Goal: Transaction & Acquisition: Obtain resource

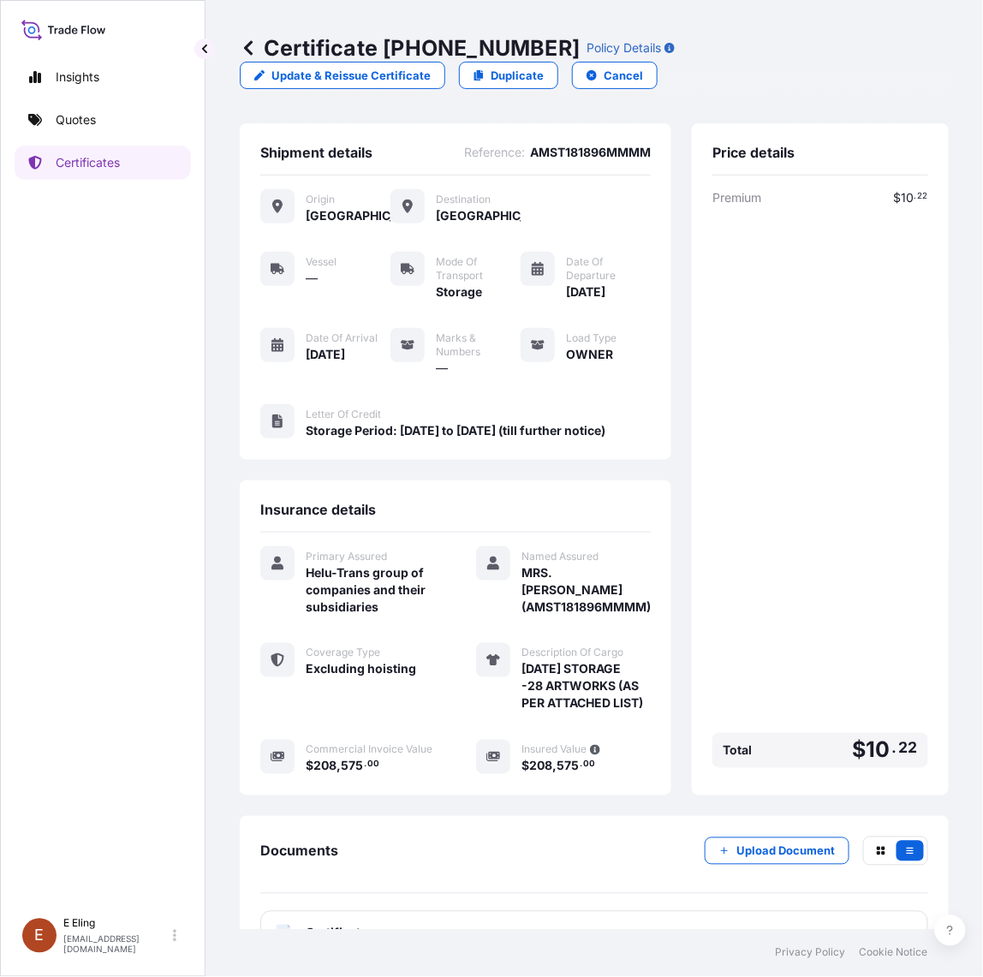
scroll to position [144, 0]
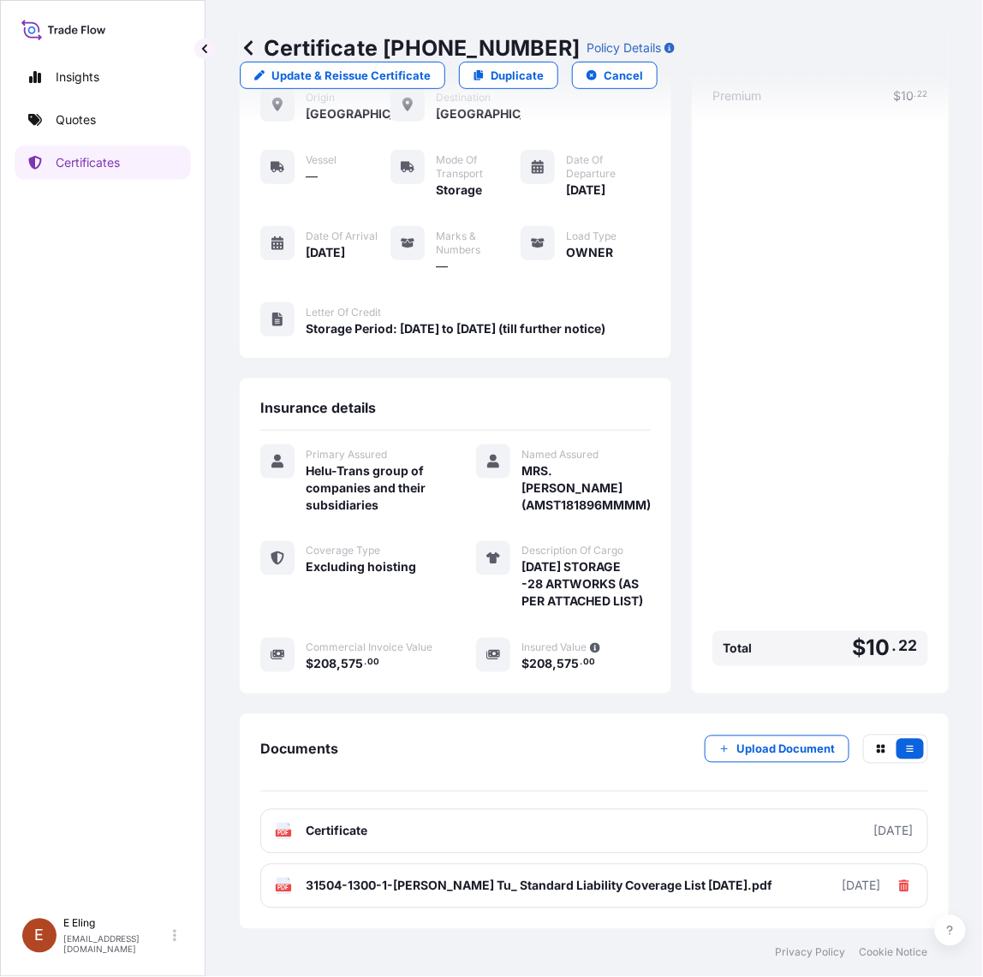
click at [692, 450] on div "Price details Premium $ 10 . 22 Total $ 10 . 22" at bounding box center [820, 357] width 257 height 672
click at [128, 143] on div "Insights Quotes Certificates" at bounding box center [103, 477] width 176 height 865
click at [122, 165] on link "Certificates" at bounding box center [103, 163] width 176 height 34
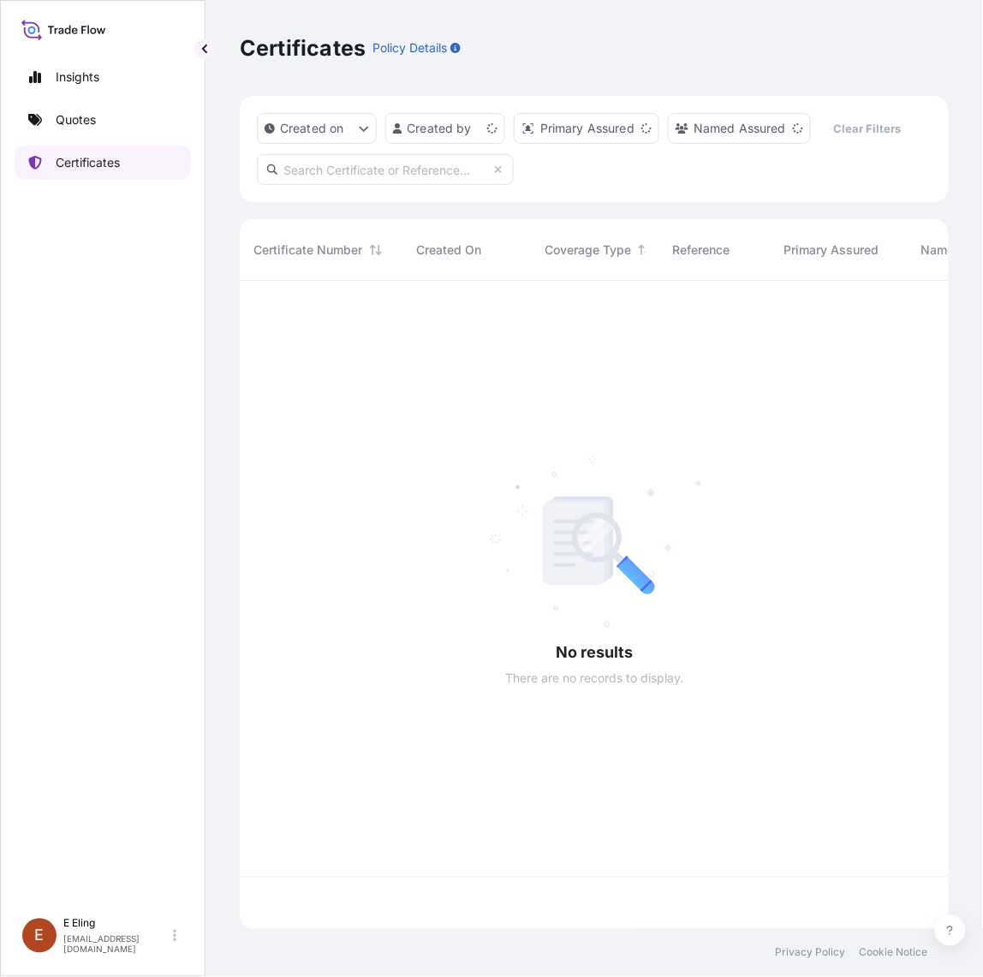
scroll to position [642, 693]
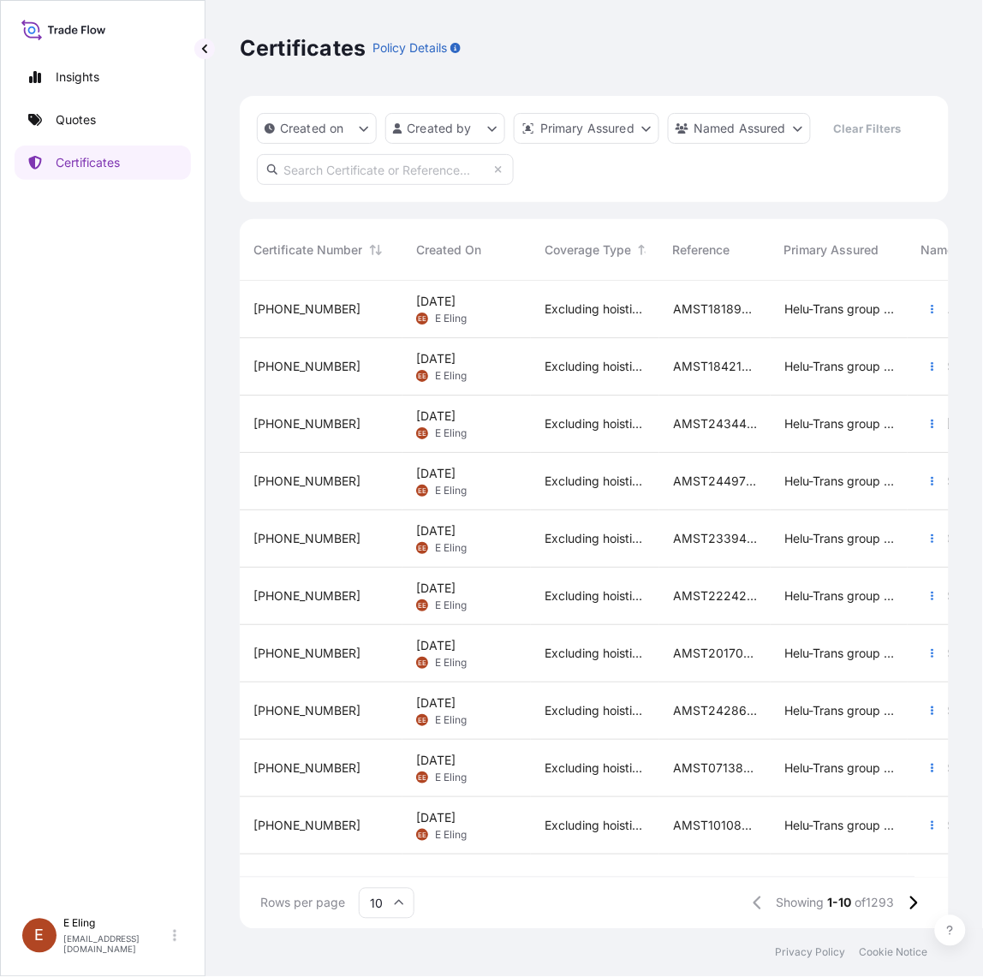
click at [430, 159] on input "text" at bounding box center [385, 169] width 257 height 31
paste input "AMST233503RCZJ"
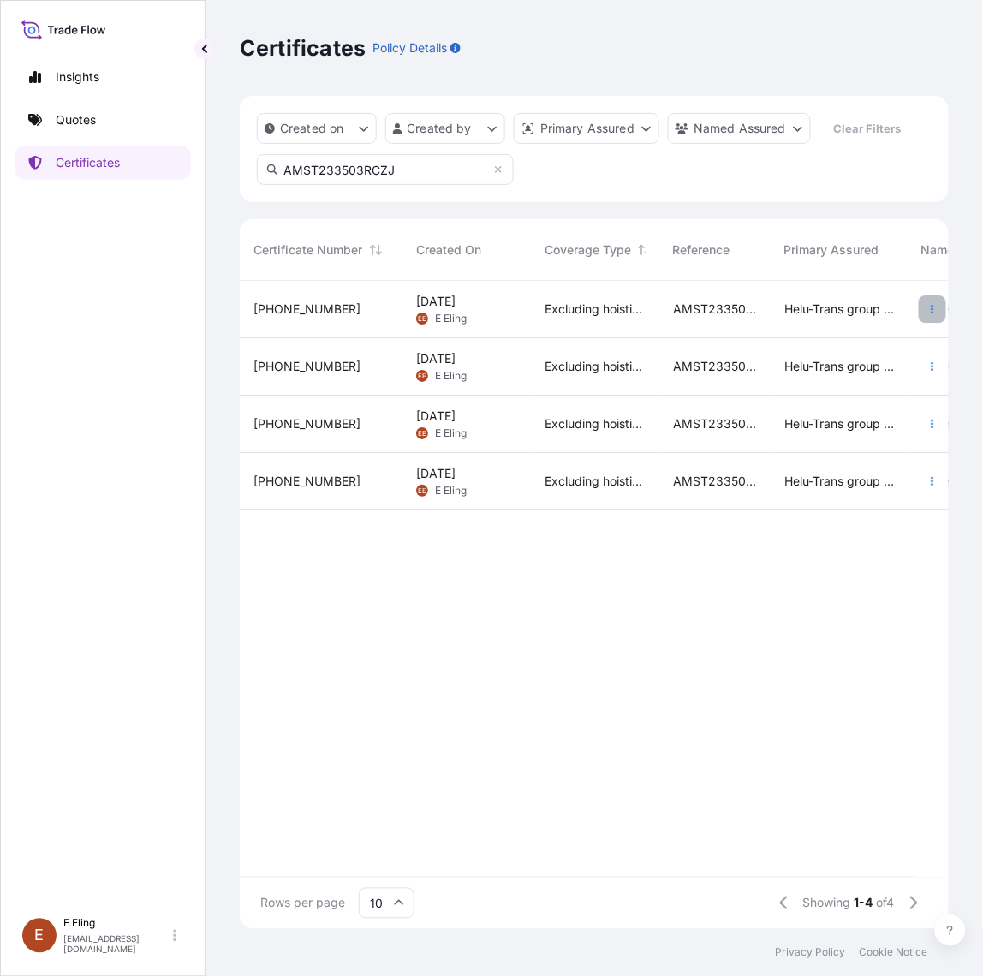
type input "AMST233503RCZJ"
click at [935, 306] on icon "button" at bounding box center [932, 309] width 10 height 10
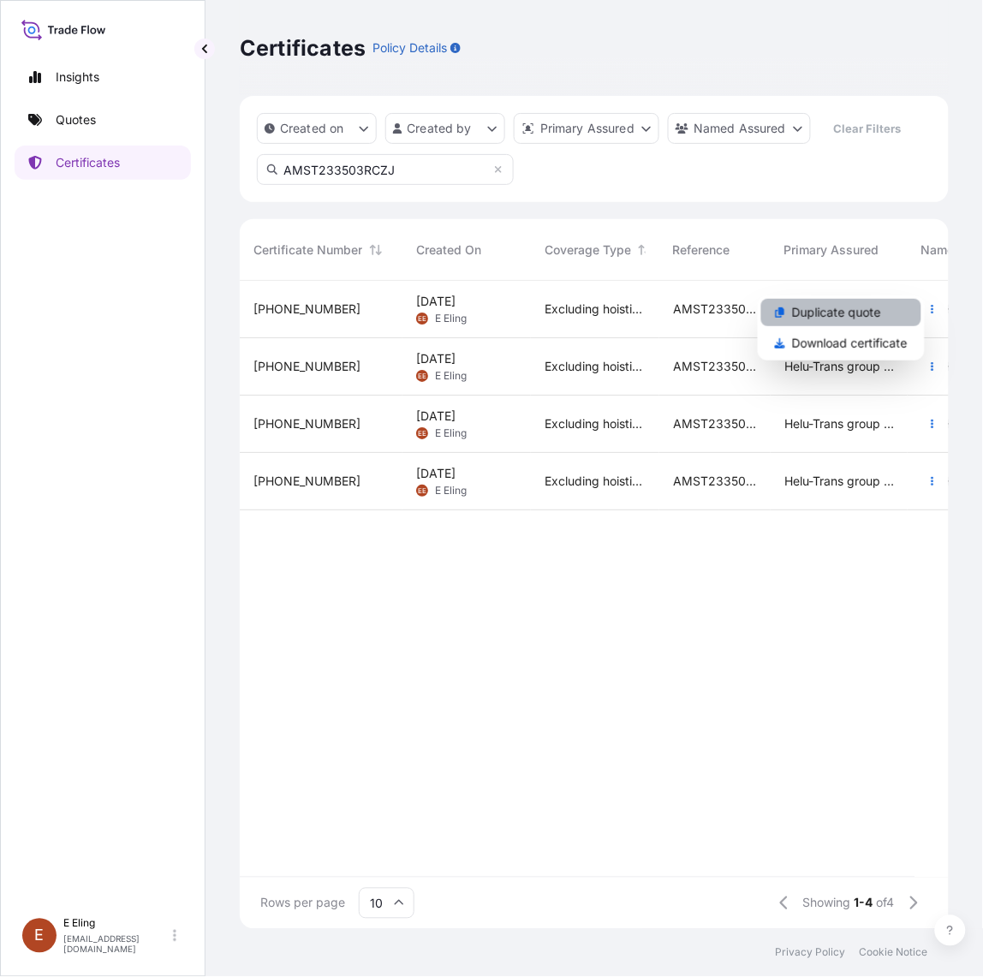
click at [852, 315] on p "Duplicate quote" at bounding box center [836, 312] width 89 height 17
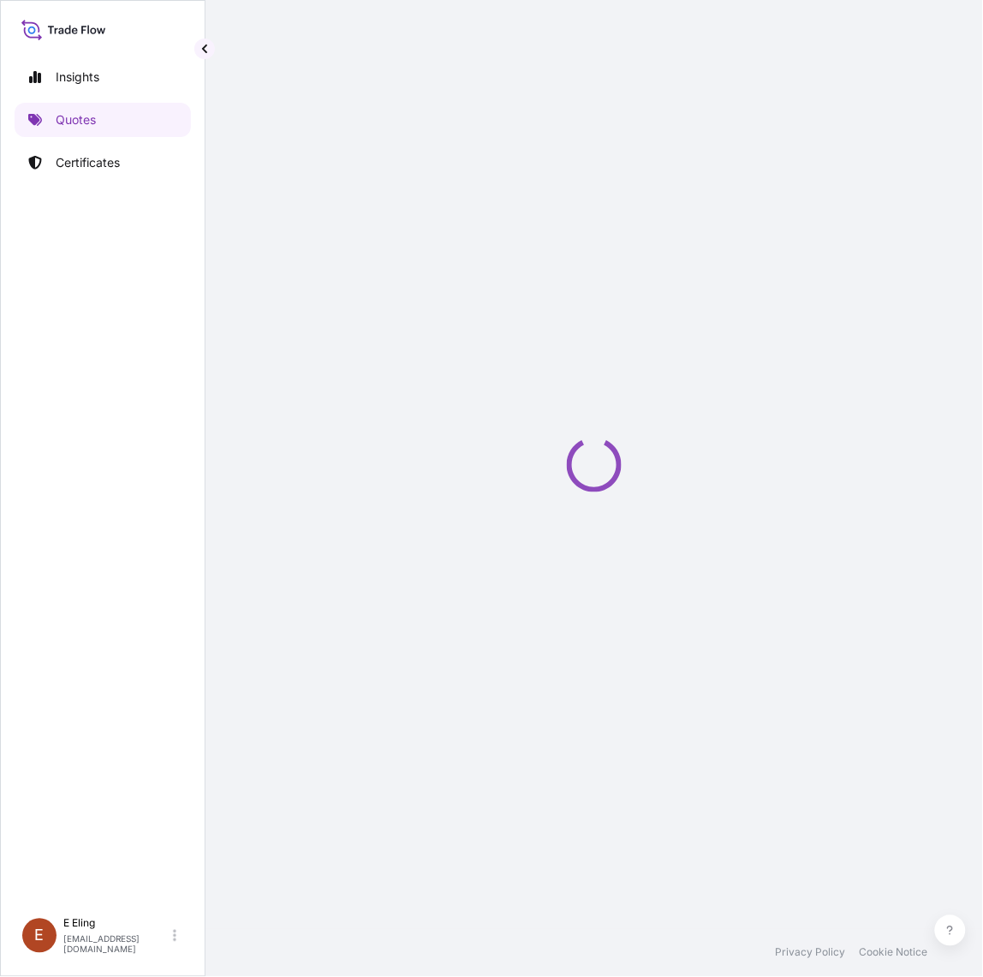
select select "STORAGE"
select select "Storage"
select select "Yes"
select select "[GEOGRAPHIC_DATA]"
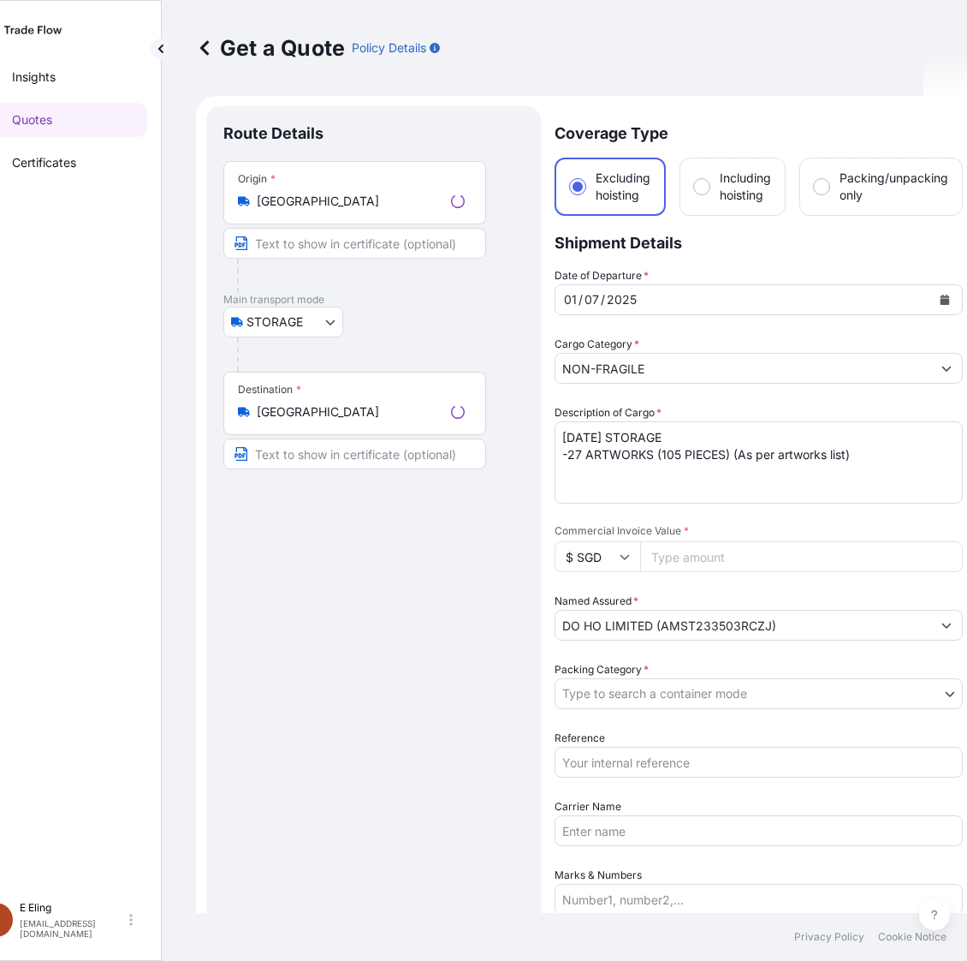
scroll to position [27, 0]
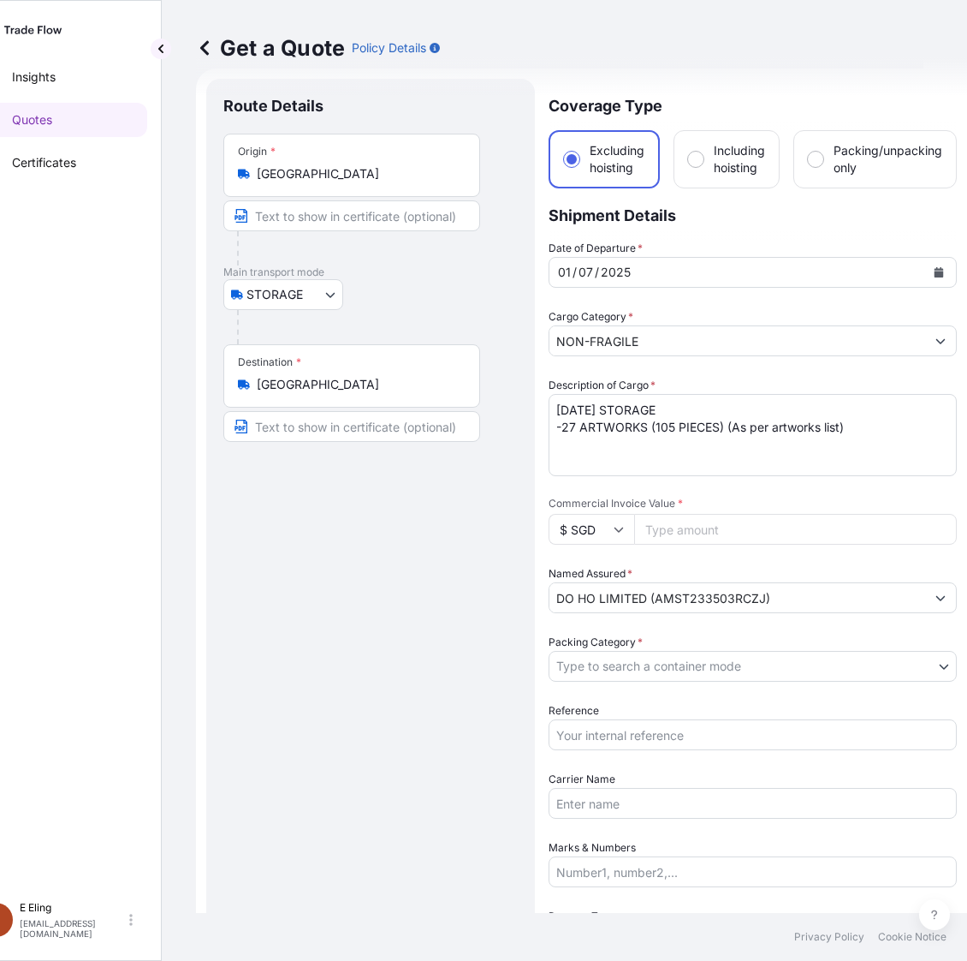
click at [938, 262] on button "Calendar" at bounding box center [938, 272] width 27 height 27
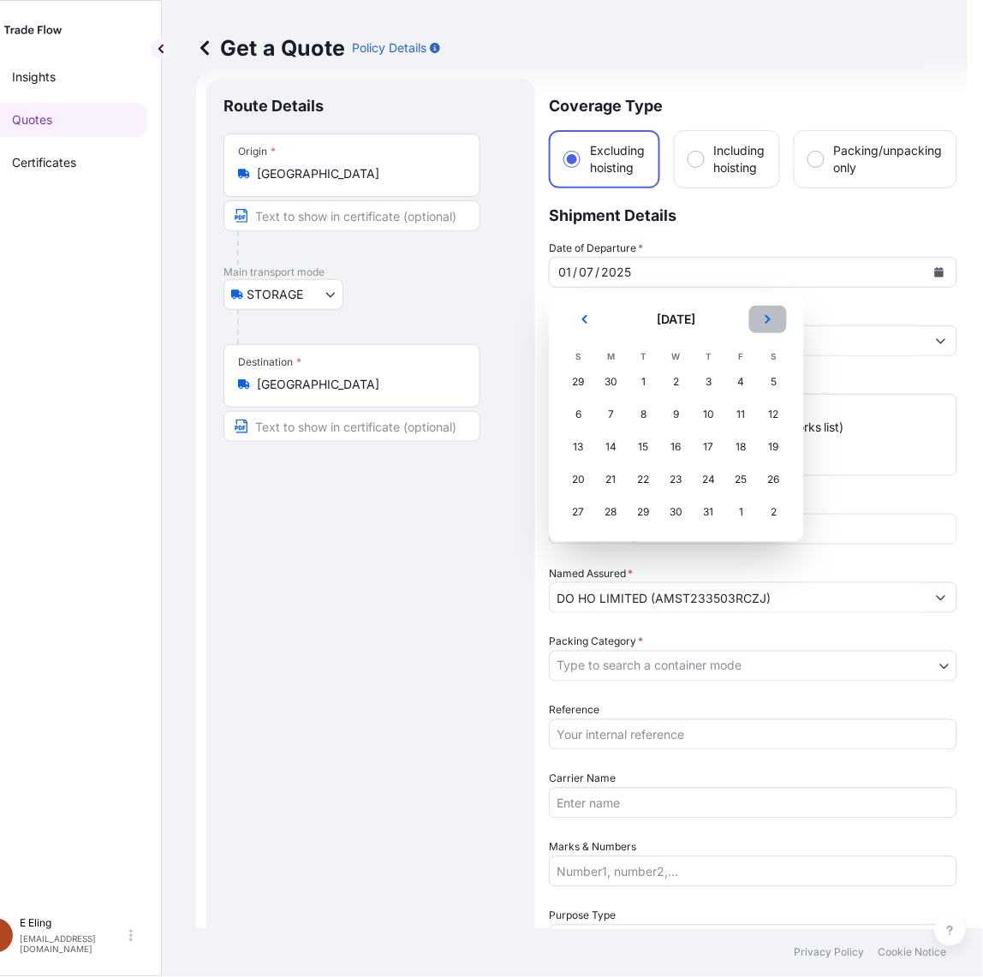
click at [755, 323] on button "Next" at bounding box center [768, 319] width 38 height 27
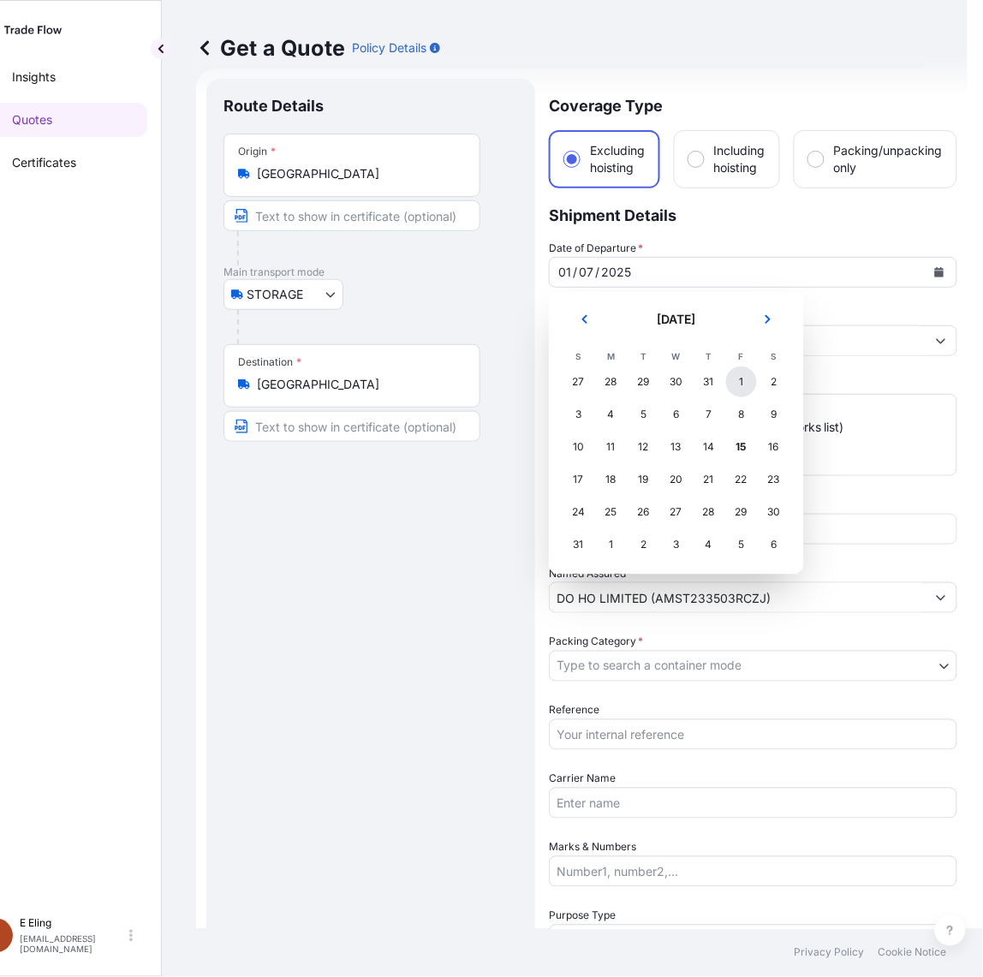
click at [739, 382] on div "1" at bounding box center [741, 381] width 31 height 31
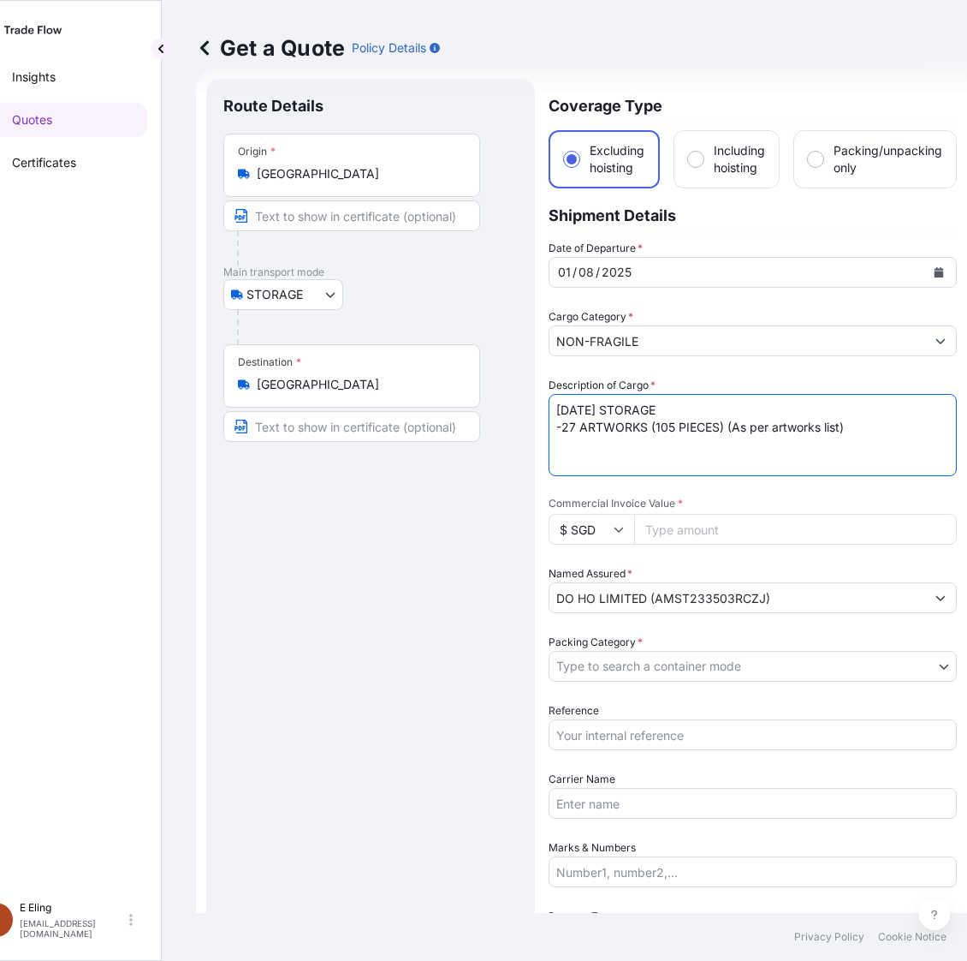
click at [495, 405] on form "Route Details Place of loading Road / Inland Road / Inland Origin * [GEOGRAPHIC…" at bounding box center [581, 714] width 771 height 1292
type textarea "[DATE] STORAGE -27 ARTWORKS (105 PIECES) (As per artworks list)"
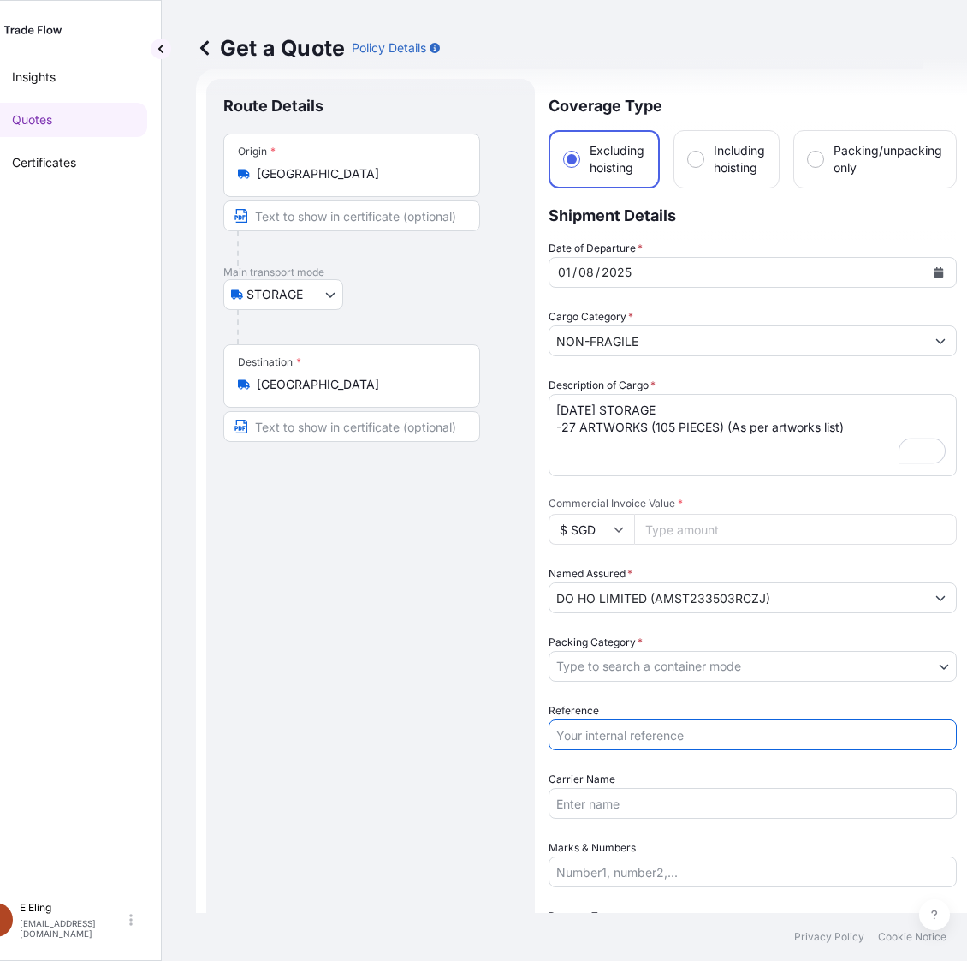
drag, startPoint x: 678, startPoint y: 735, endPoint x: 679, endPoint y: 720, distance: 14.6
click at [678, 735] on input "Reference" at bounding box center [753, 734] width 408 height 31
paste input "AMST233503RCZJ"
type input "AMST233503RCZJ"
click at [666, 664] on body "[DATE] Insights Quotes Certificates [PERSON_NAME] [EMAIL_ADDRESS][DOMAIN_NAME] …" at bounding box center [439, 480] width 967 height 961
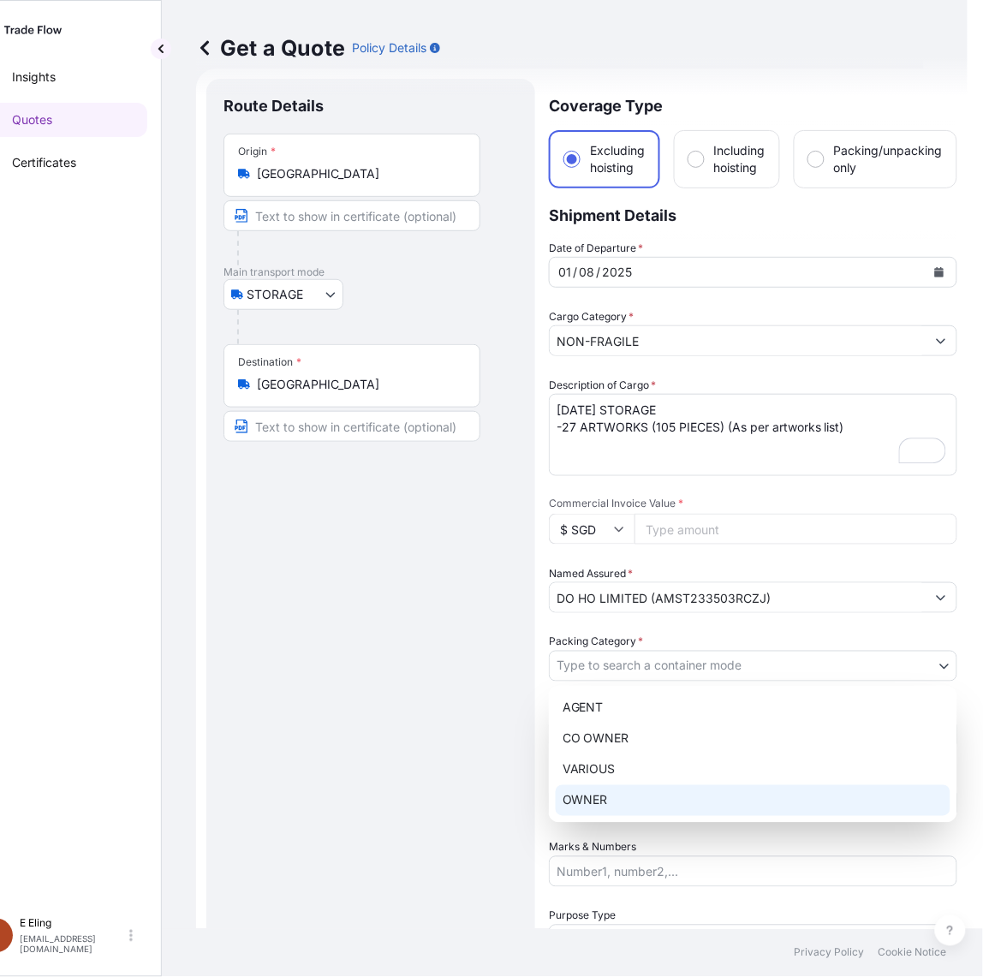
click at [632, 806] on div "OWNER" at bounding box center [753, 800] width 395 height 31
select select "27"
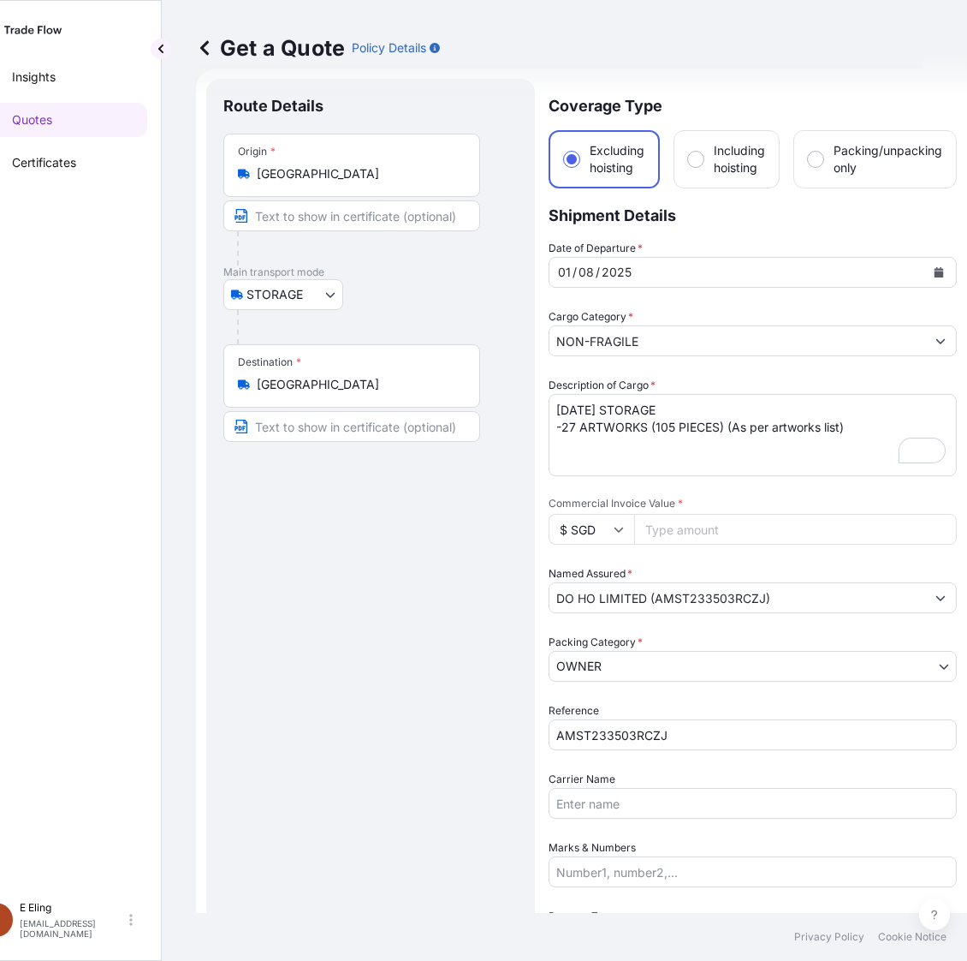
click at [687, 525] on input "Commercial Invoice Value *" at bounding box center [795, 529] width 323 height 31
paste input "1798830.02"
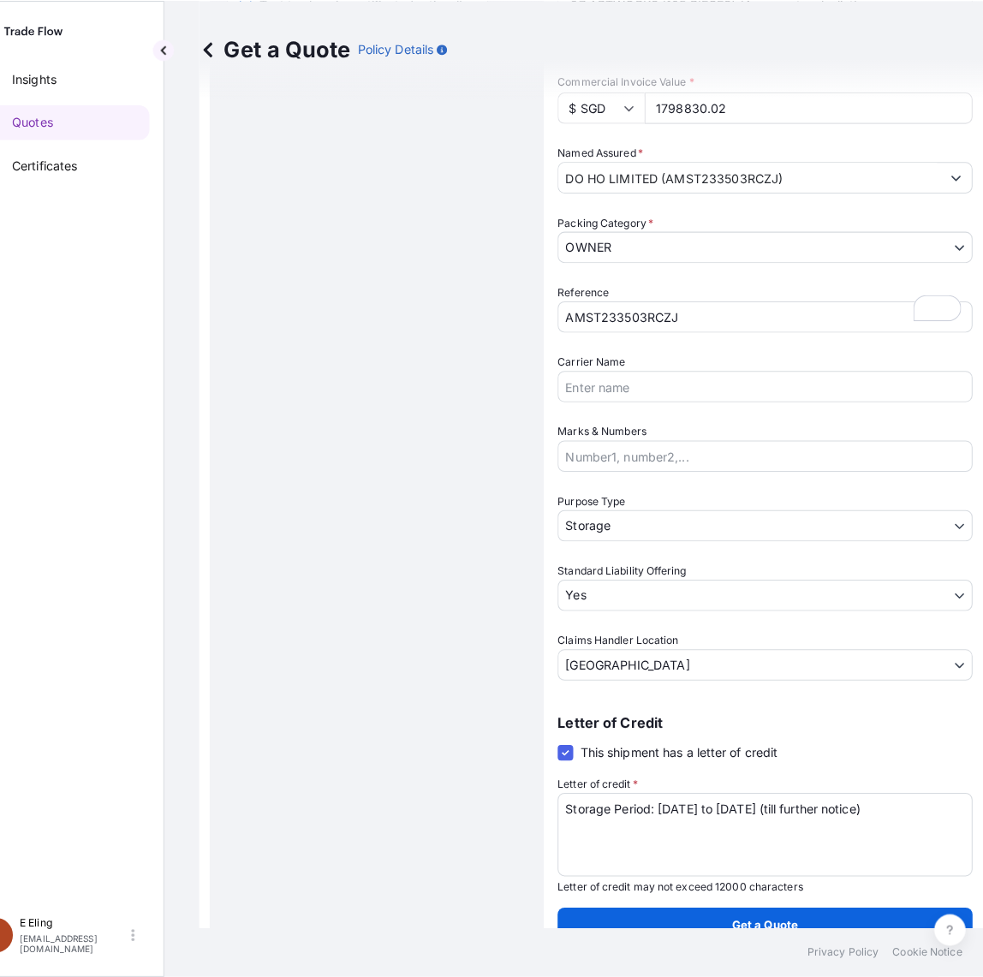
scroll to position [456, 0]
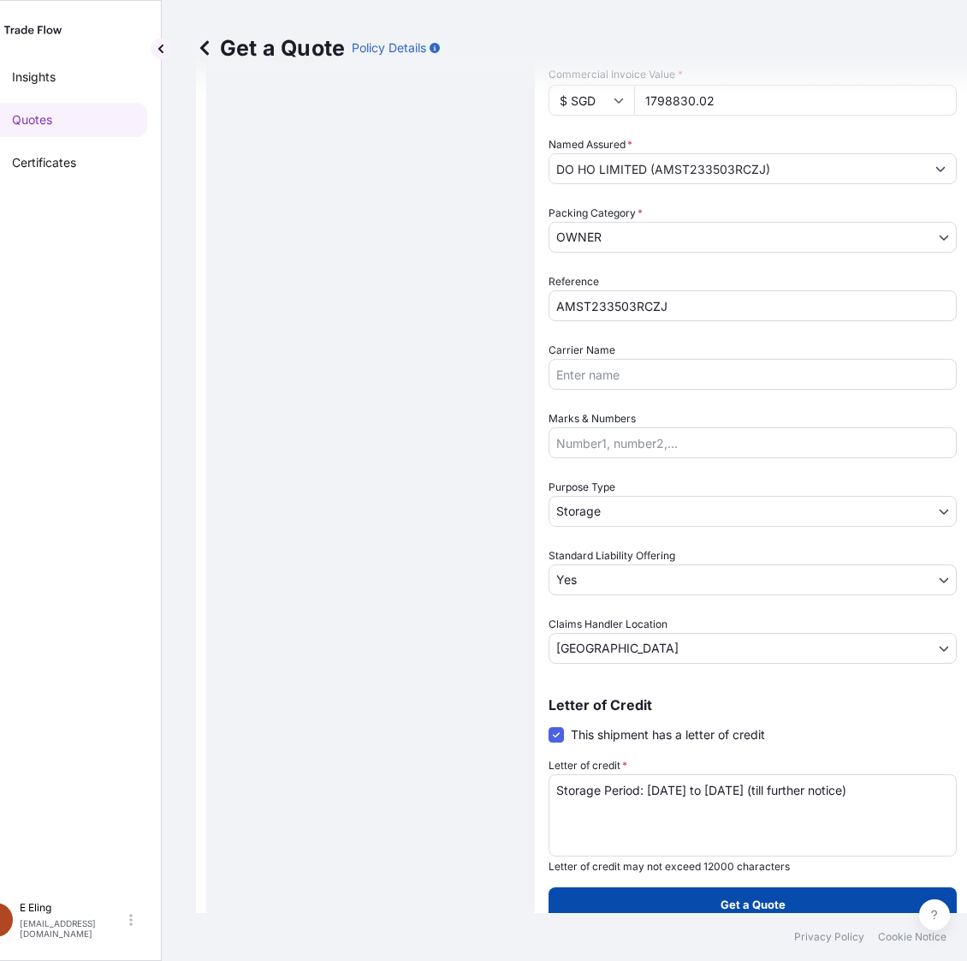
type input "1798830.02"
click at [726, 895] on p "Get a Quote" at bounding box center [753, 903] width 65 height 17
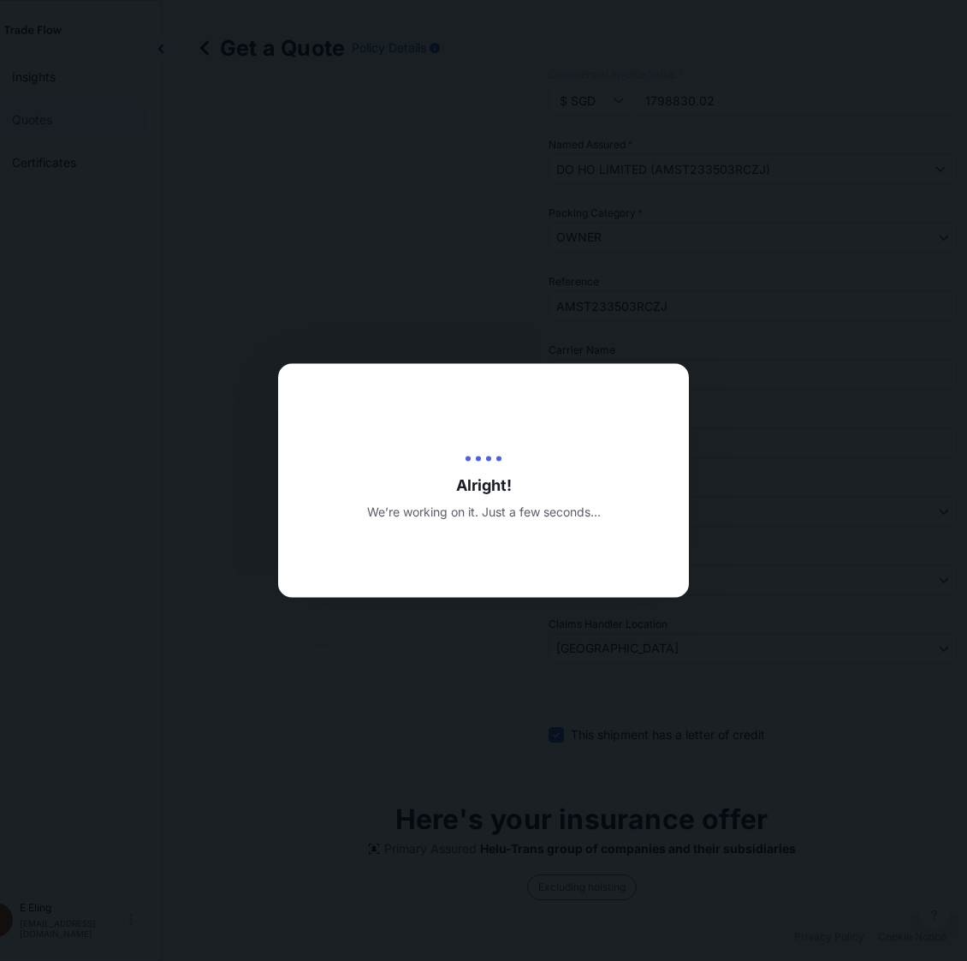
type input "[DATE]"
select select "STORAGE"
select select "Transit"
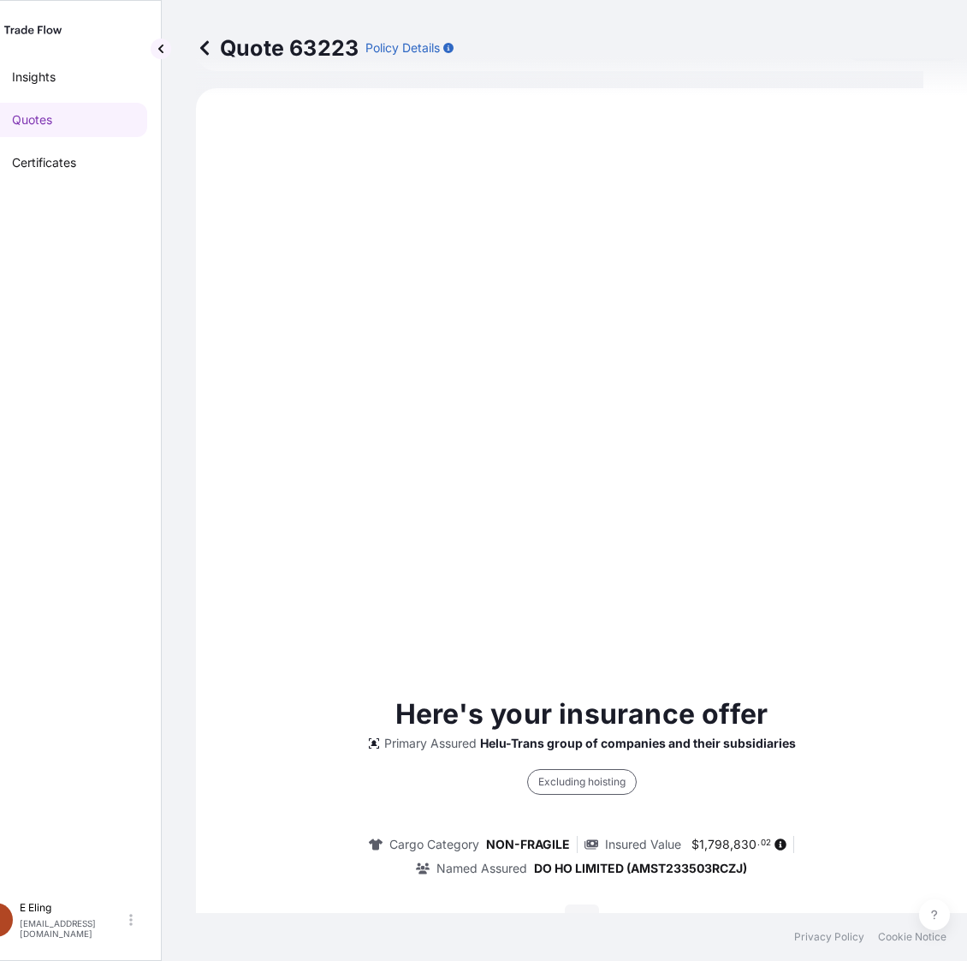
scroll to position [330, 0]
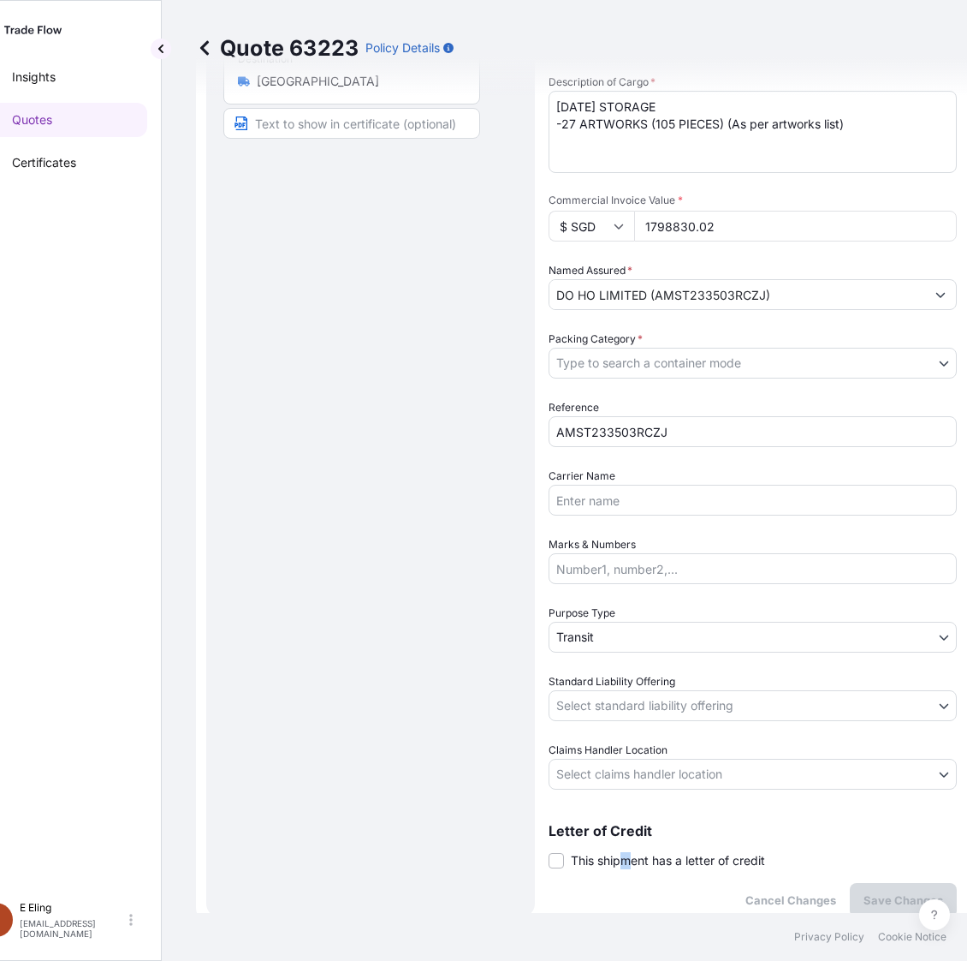
click at [628, 861] on span "This shipment has a letter of credit" at bounding box center [668, 860] width 194 height 17
click at [634, 907] on div "Cancel Changes Save Changes" at bounding box center [753, 900] width 408 height 34
click at [623, 856] on span "This shipment has a letter of credit" at bounding box center [668, 860] width 194 height 17
click at [549, 851] on input "This shipment has a letter of credit" at bounding box center [549, 851] width 0 height 0
click at [621, 914] on textarea "Letter of credit *" at bounding box center [753, 941] width 408 height 82
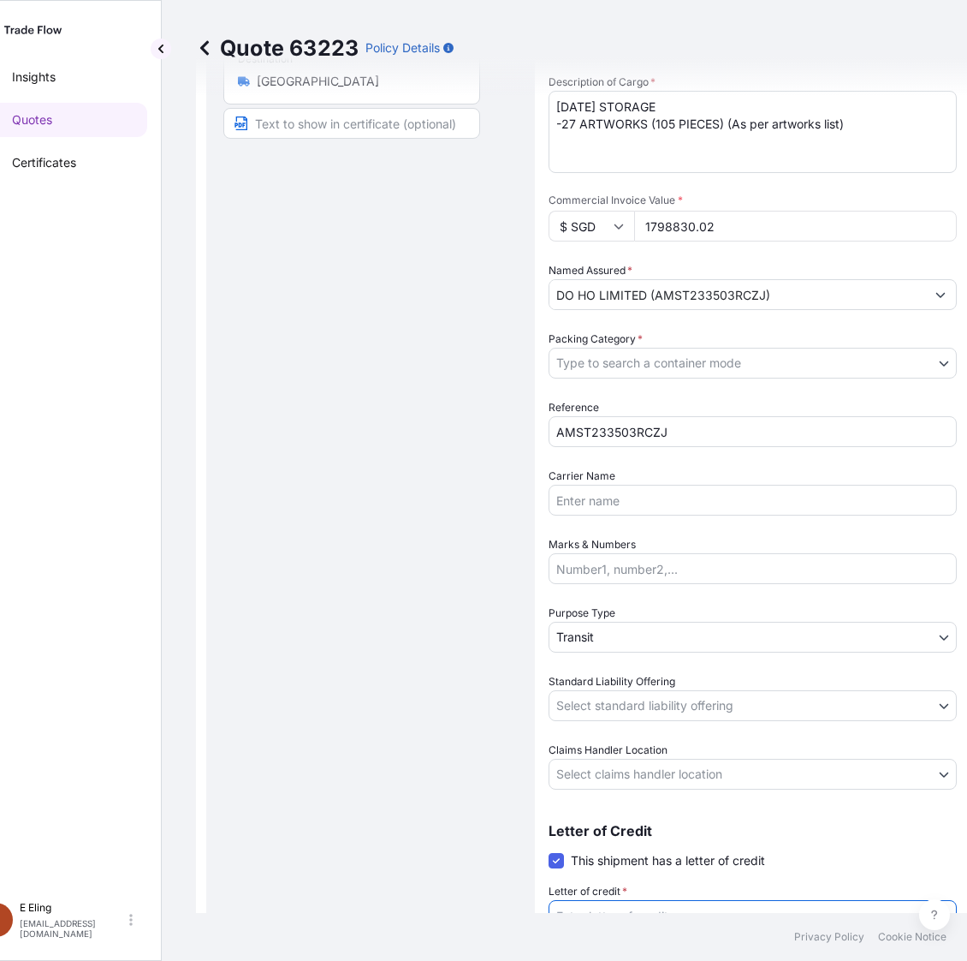
paste textarea "1,798,830.02"
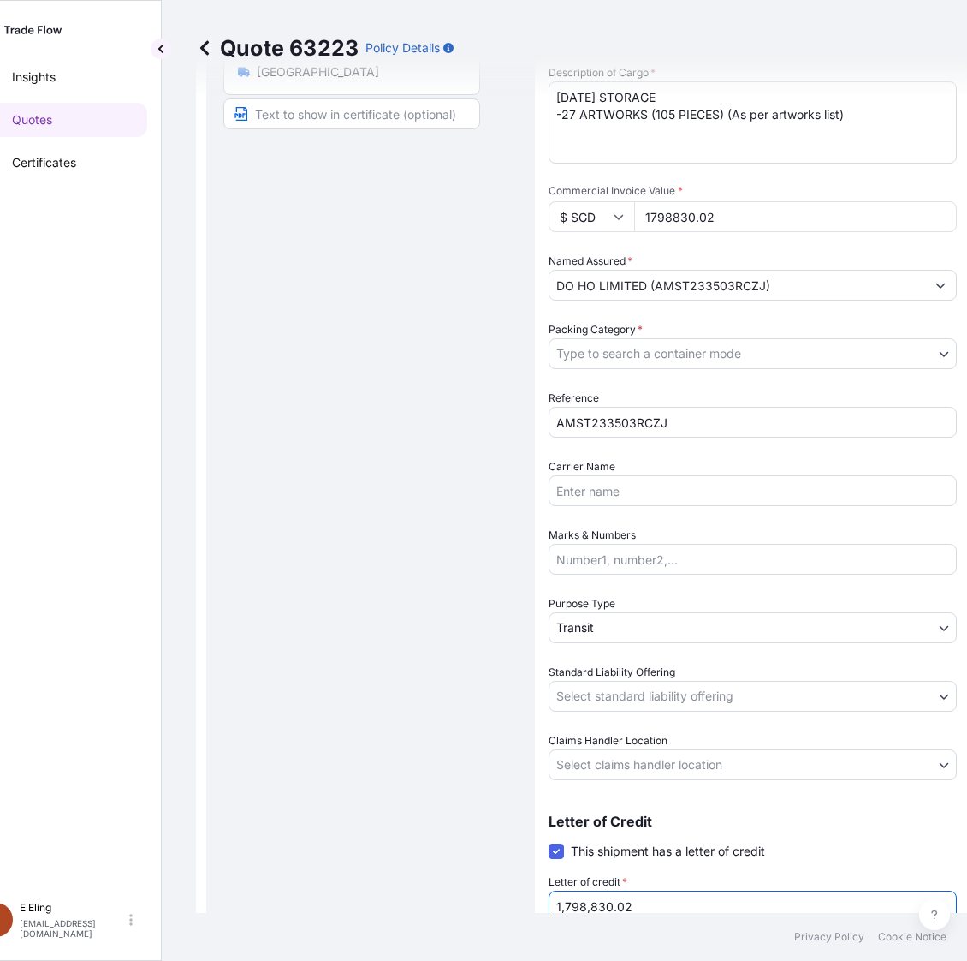
type textarea "1,798,830.02"
click at [635, 762] on body "Insights Quotes Certificates [PERSON_NAME] [EMAIL_ADDRESS][DOMAIN_NAME] Quote 6…" at bounding box center [439, 480] width 967 height 961
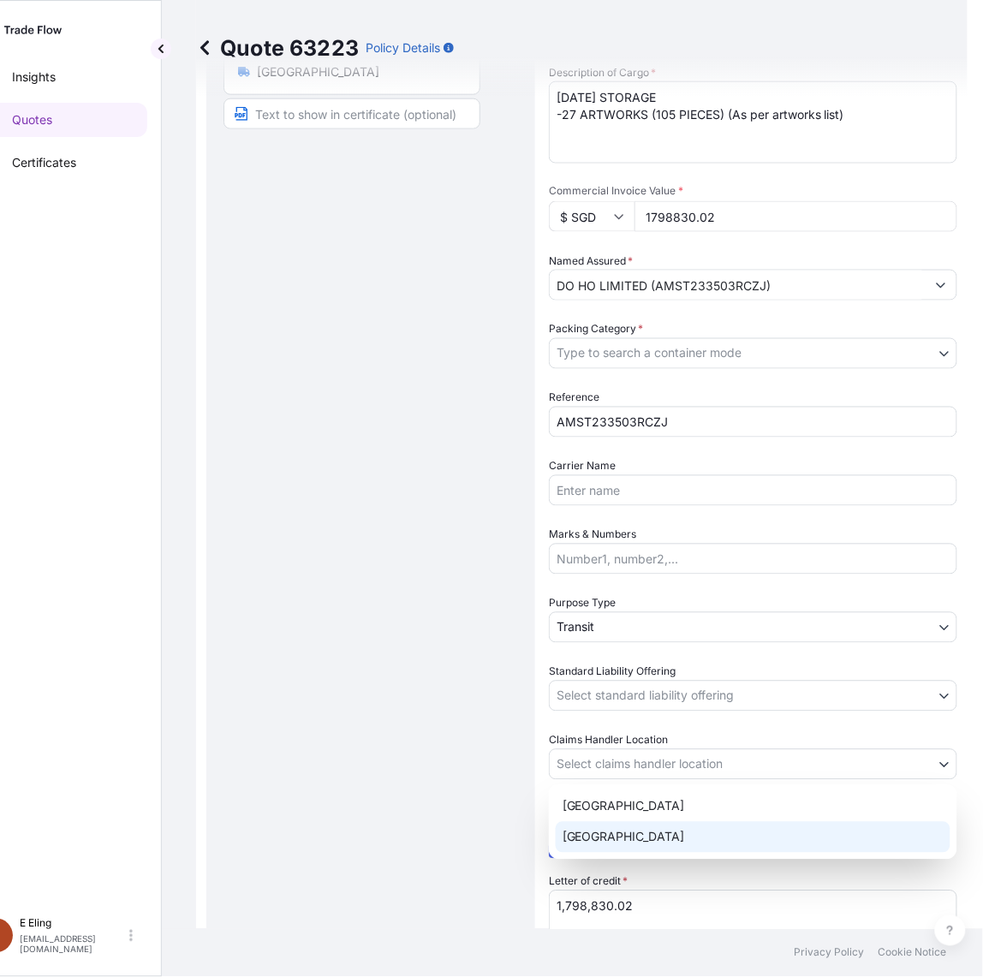
click at [606, 836] on div "[GEOGRAPHIC_DATA]" at bounding box center [753, 837] width 395 height 31
select select "[GEOGRAPHIC_DATA]"
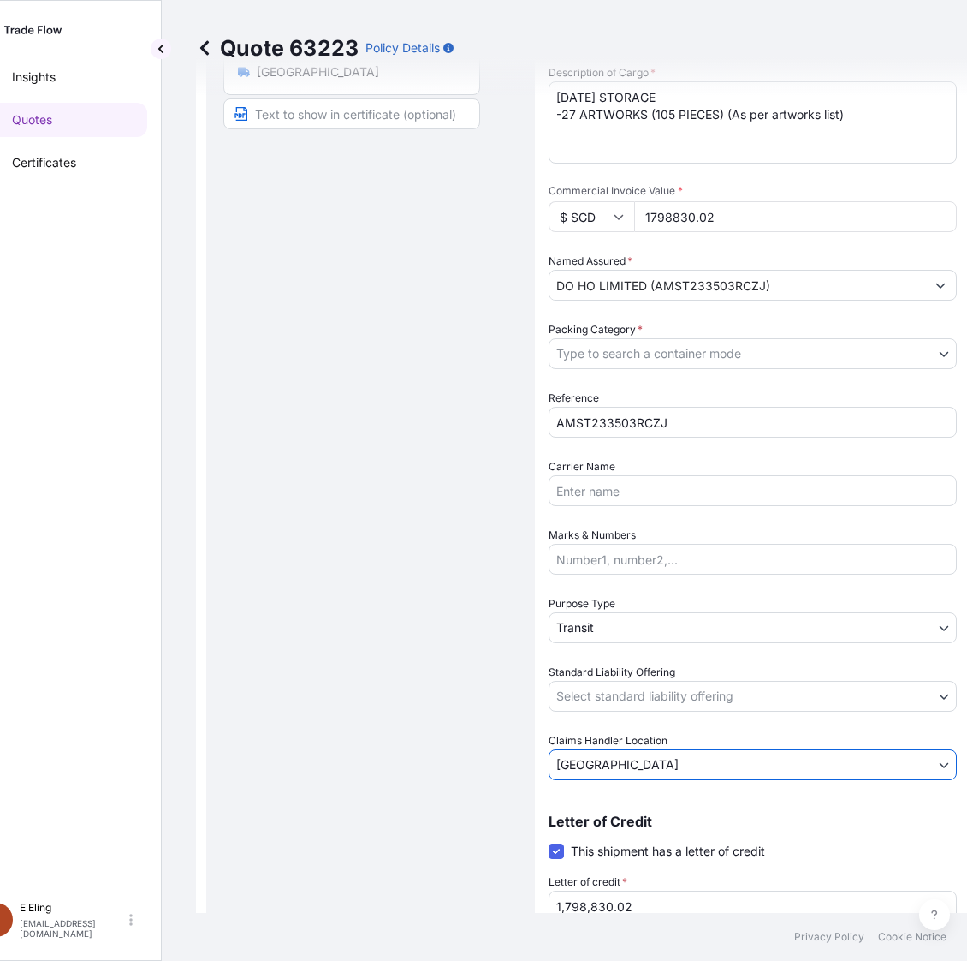
click at [643, 692] on body "Insights Quotes Certificates [PERSON_NAME] [EMAIL_ADDRESS][DOMAIN_NAME] Quote 6…" at bounding box center [439, 480] width 967 height 961
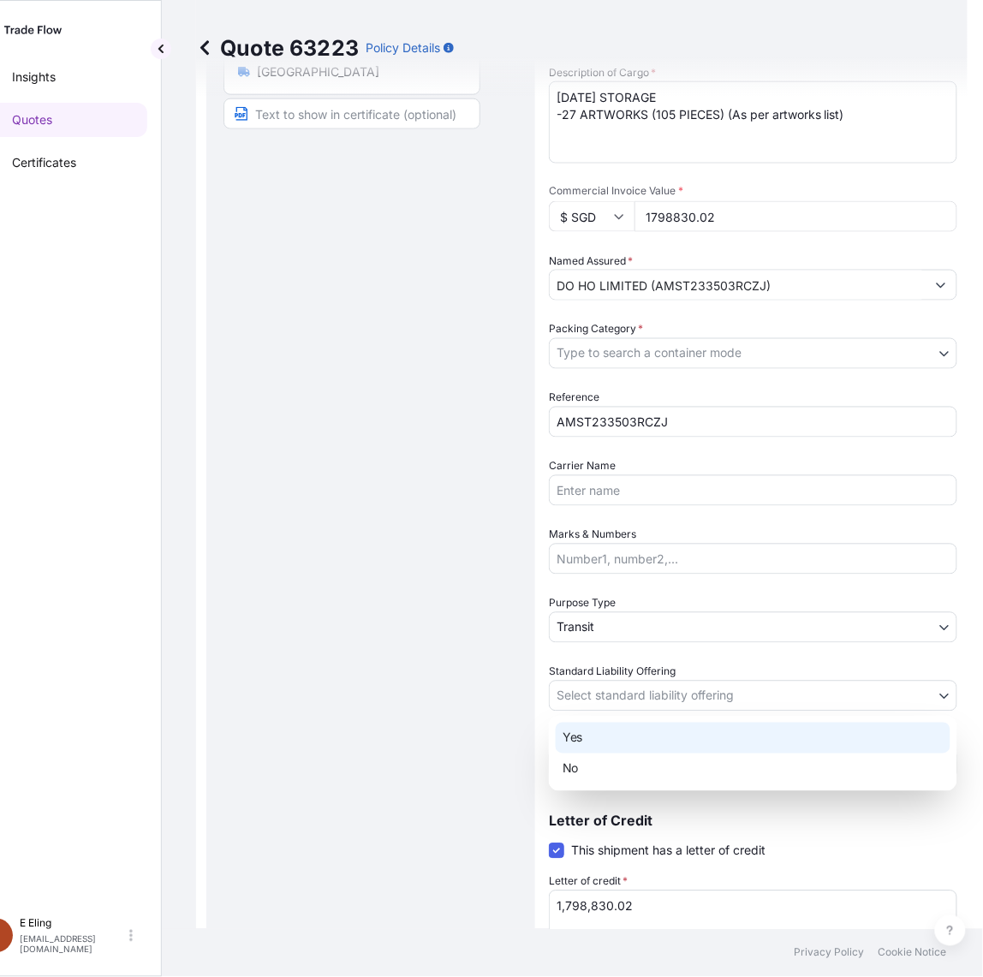
click at [634, 729] on div "Yes" at bounding box center [753, 738] width 395 height 31
select select "Yes"
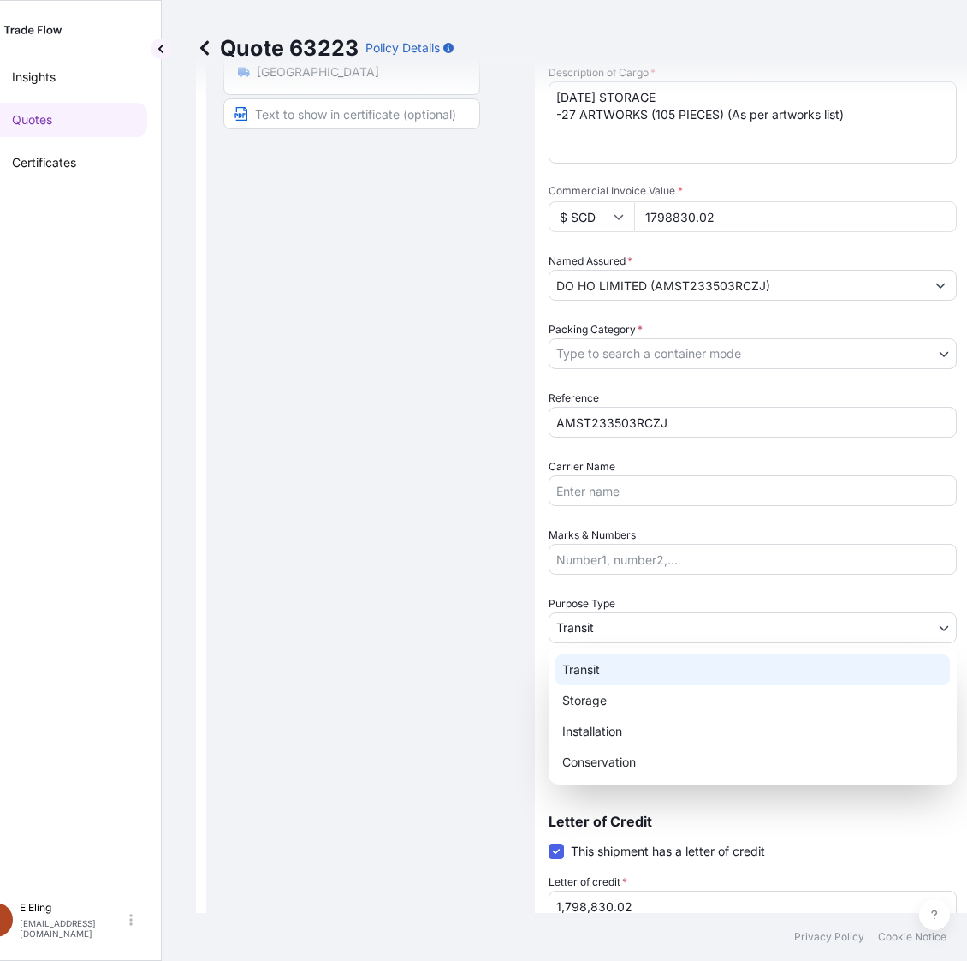
click at [628, 622] on body "Insights Quotes Certificates [PERSON_NAME] [EMAIL_ADDRESS][DOMAIN_NAME] Quote 6…" at bounding box center [432, 480] width 952 height 961
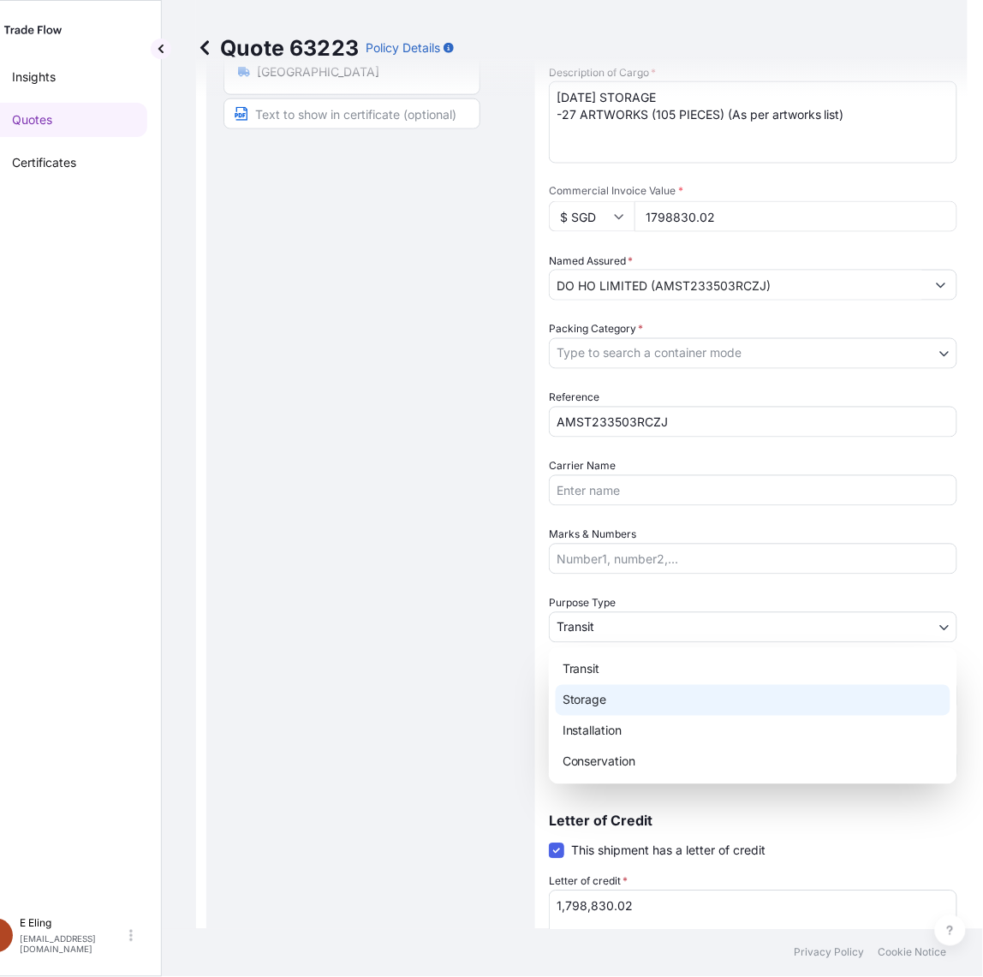
click at [619, 694] on div "Storage" at bounding box center [753, 700] width 395 height 31
select select "Storage"
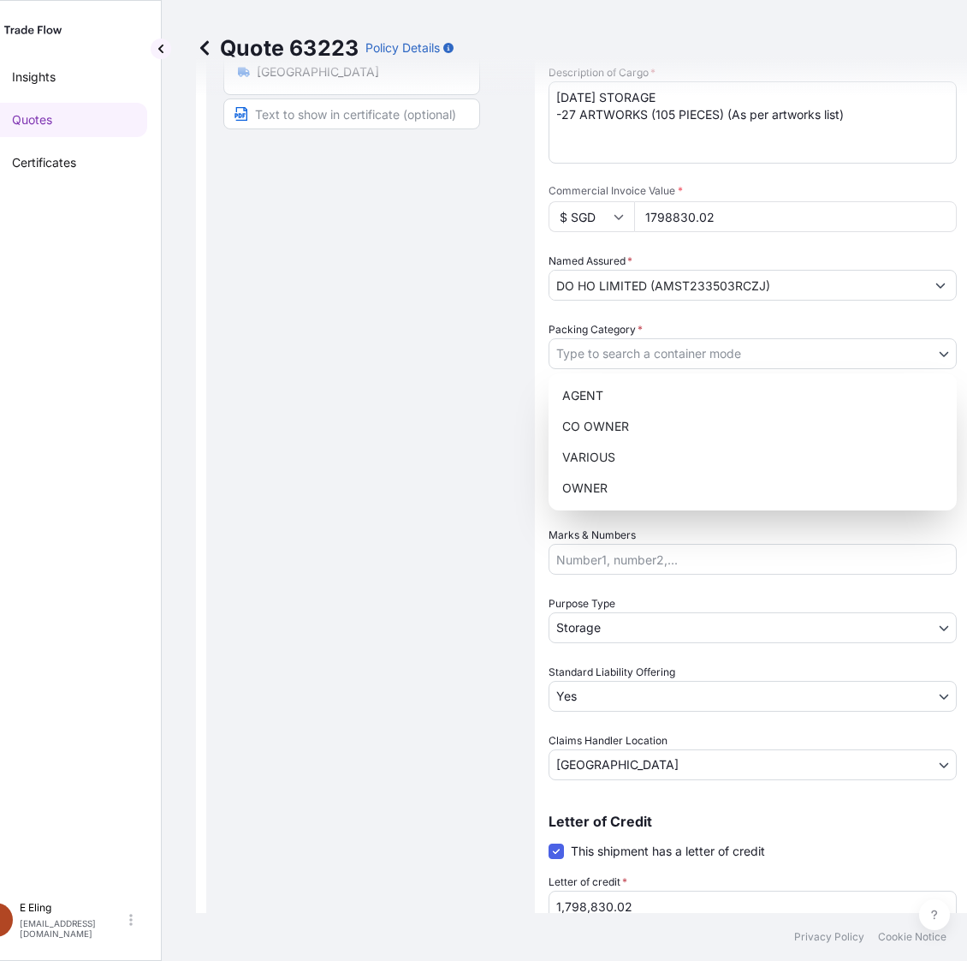
click at [639, 360] on body "Insights Quotes Certificates [PERSON_NAME] [EMAIL_ADDRESS][DOMAIN_NAME] Quote 6…" at bounding box center [432, 480] width 952 height 961
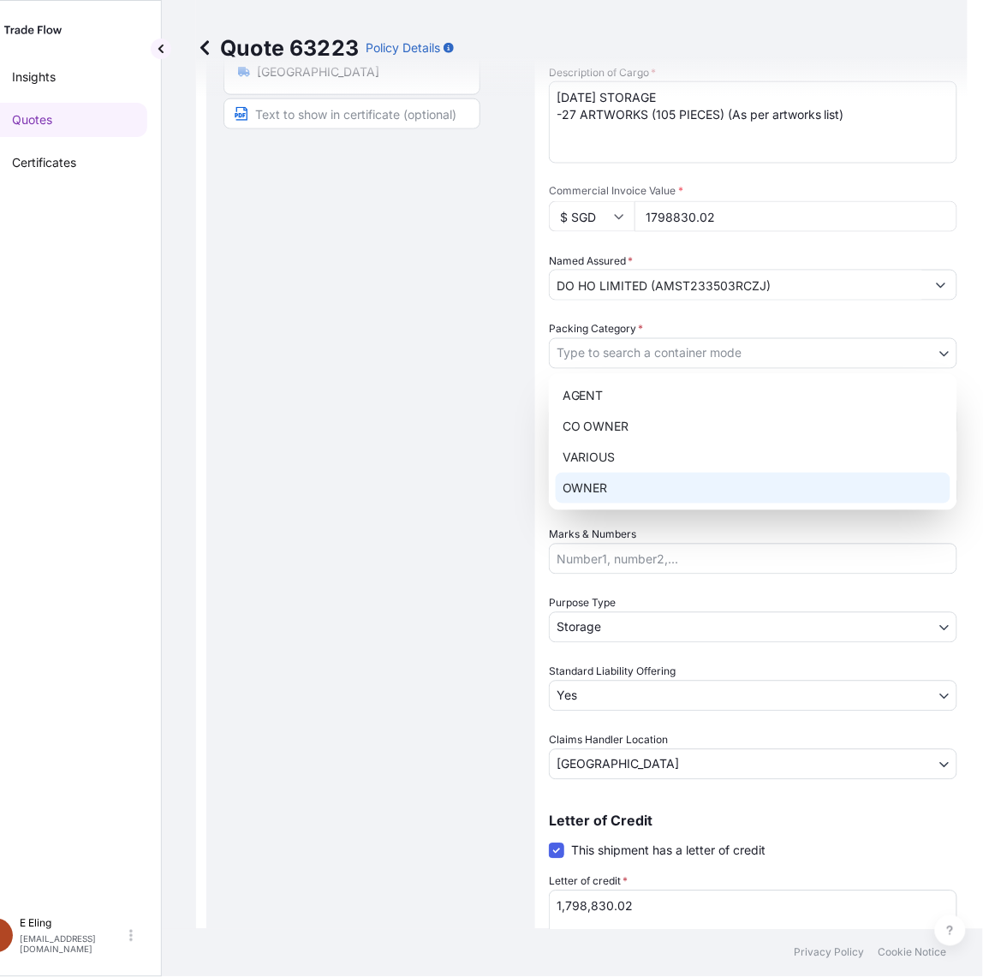
click at [635, 473] on div "OWNER" at bounding box center [753, 488] width 395 height 31
click at [634, 476] on div "OWNER" at bounding box center [753, 488] width 395 height 31
select select "27"
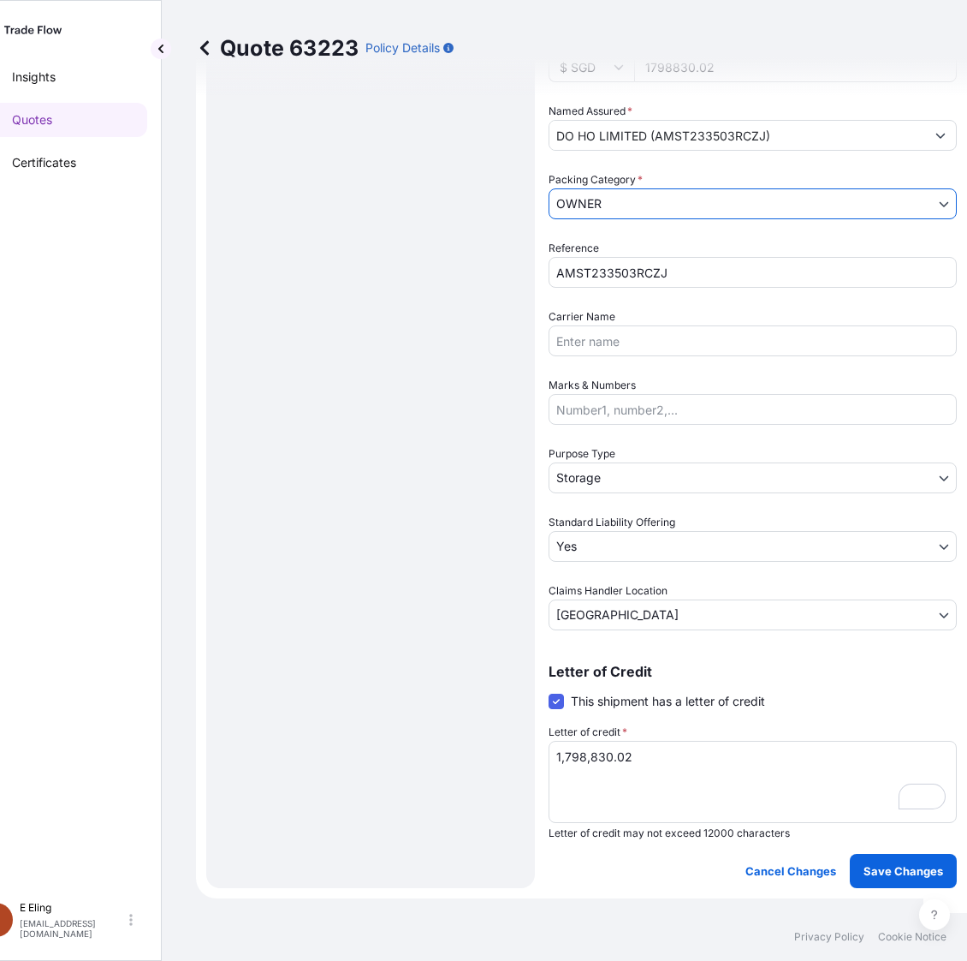
scroll to position [0, 0]
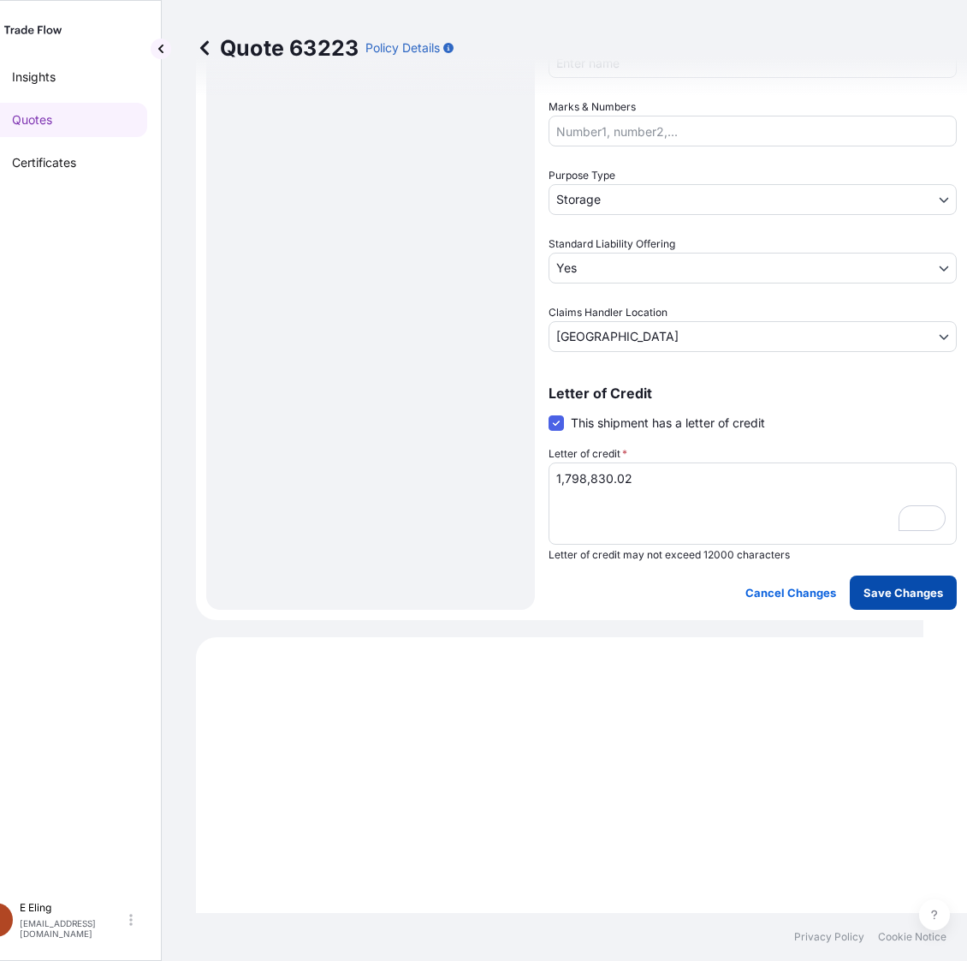
click at [883, 585] on p "Save Changes" at bounding box center [904, 592] width 80 height 17
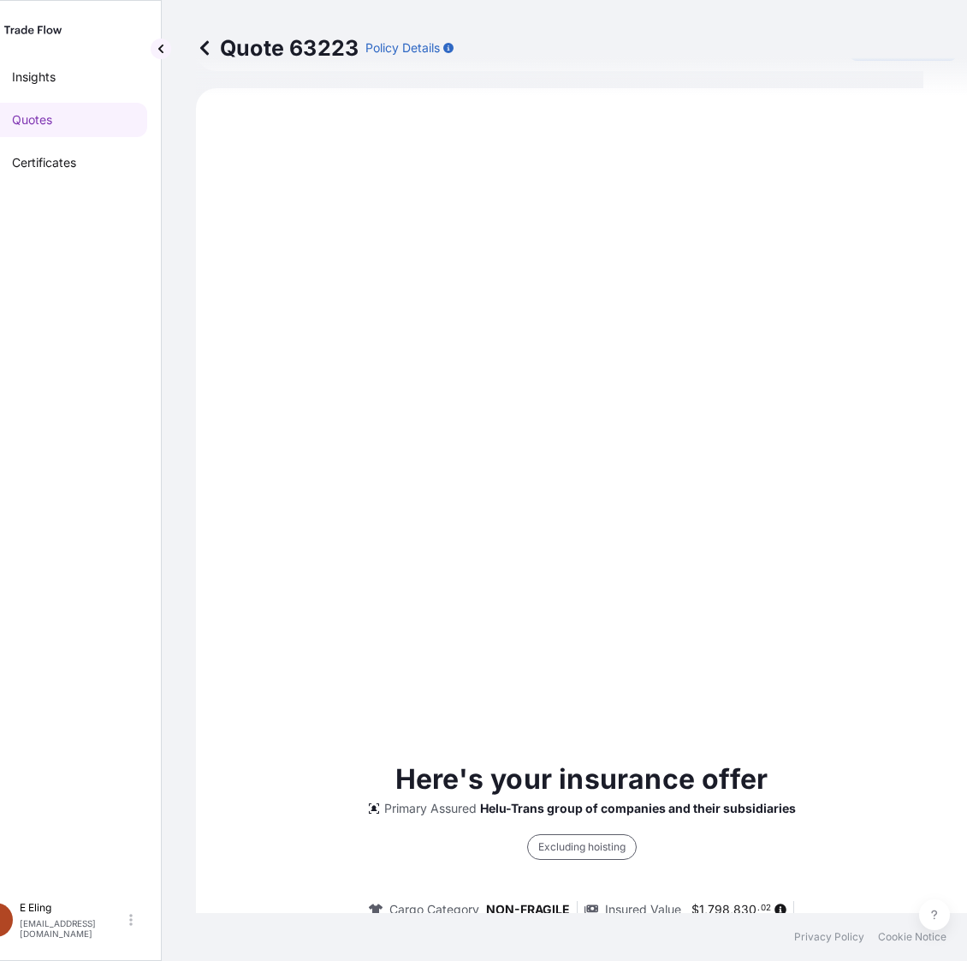
select select "STORAGE"
select select "Storage"
select select "Yes"
select select "[GEOGRAPHIC_DATA]"
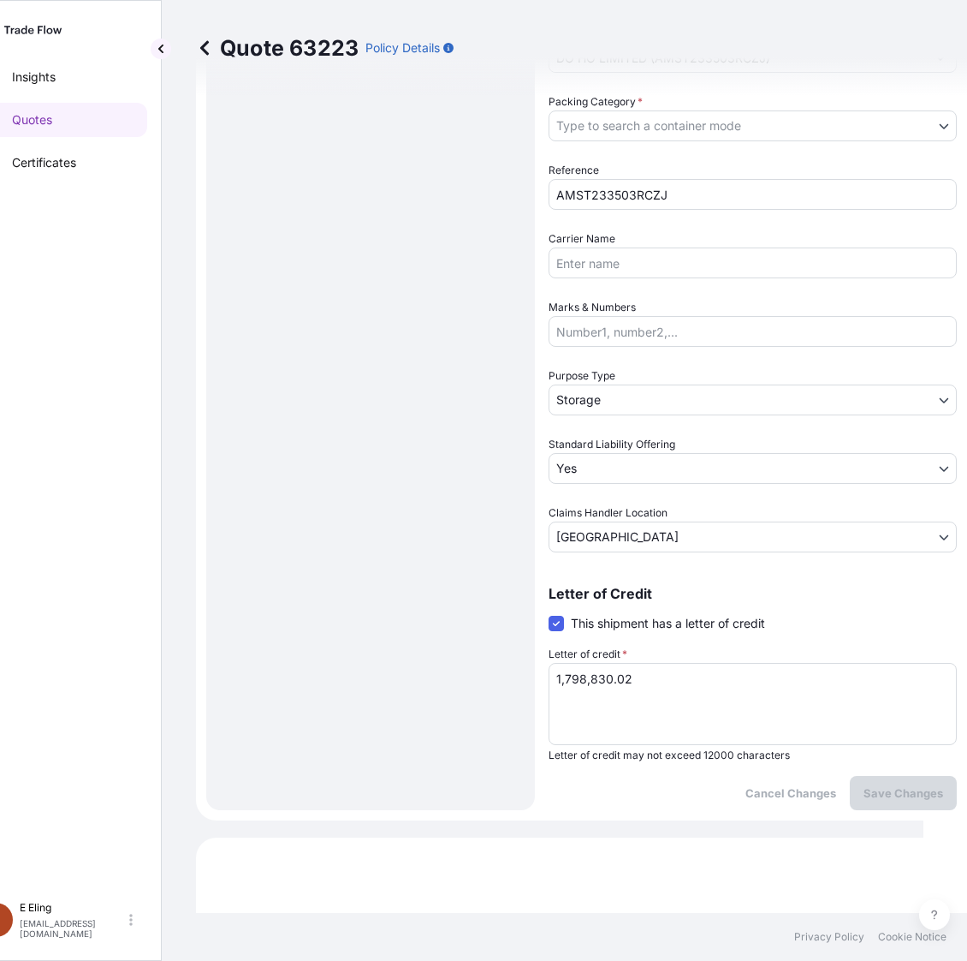
click at [675, 698] on textarea "1,798,830.02" at bounding box center [753, 704] width 408 height 82
drag, startPoint x: 675, startPoint y: 695, endPoint x: 318, endPoint y: 655, distance: 358.4
click at [318, 655] on form "Route Details Place of loading Road / Inland Road / Inland Origin * [GEOGRAPHIC…" at bounding box center [581, 174] width 771 height 1292
paste textarea "Storage Period: [DATE] to [DATE] (till further notice)"
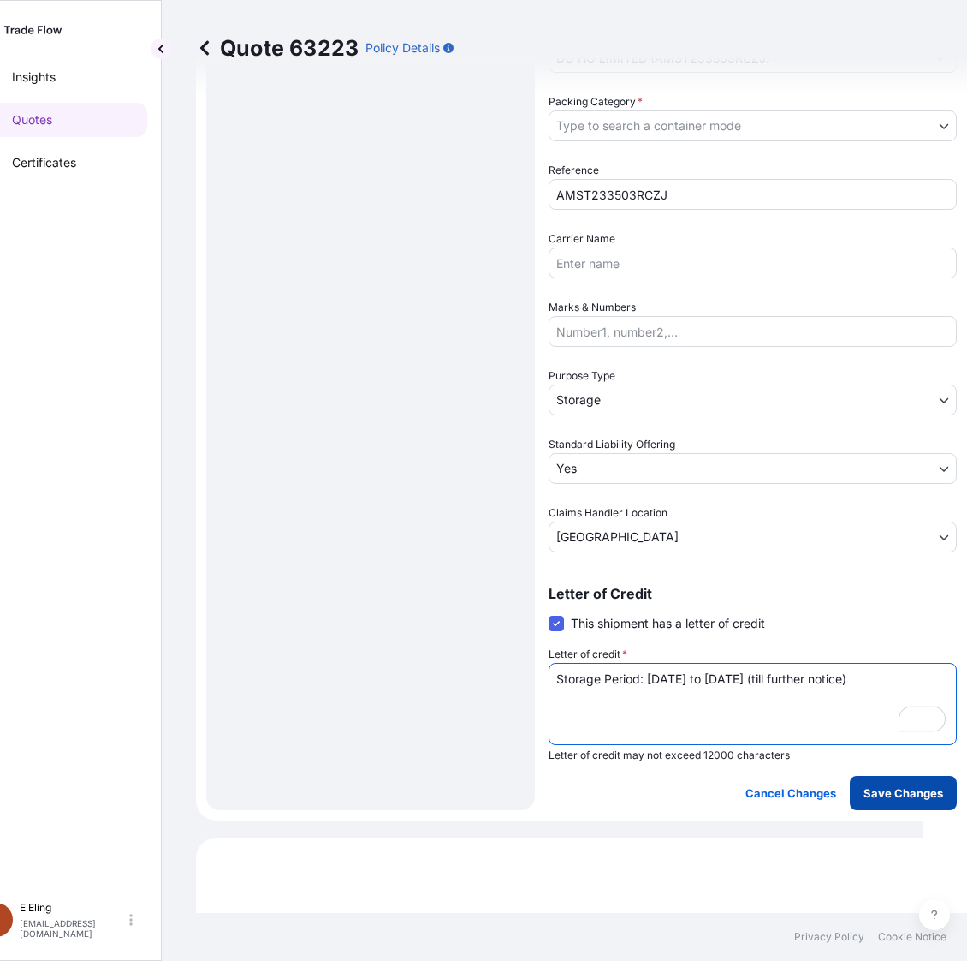
type textarea "Storage Period: [DATE] to [DATE] (till further notice)"
click at [878, 785] on p "Save Changes" at bounding box center [904, 792] width 80 height 17
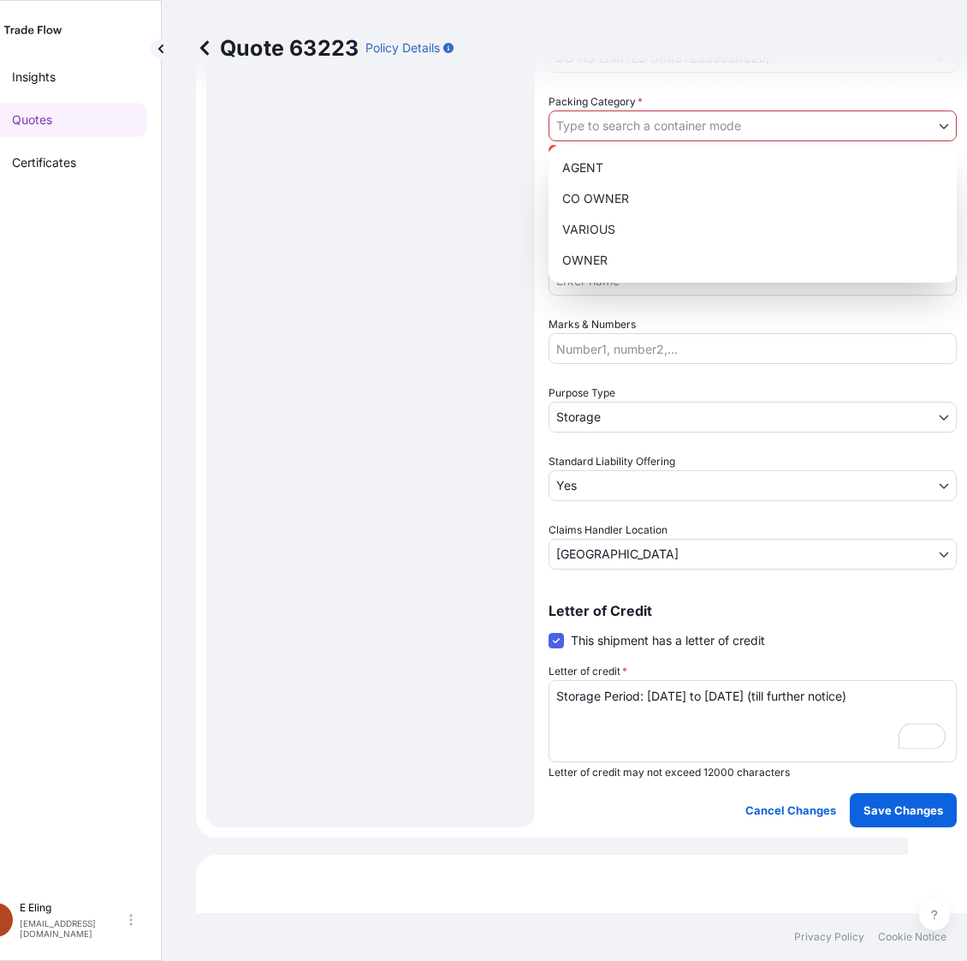
click at [668, 120] on body "Insights Quotes Certificates [PERSON_NAME] [EMAIL_ADDRESS][DOMAIN_NAME] Quote 6…" at bounding box center [432, 480] width 952 height 961
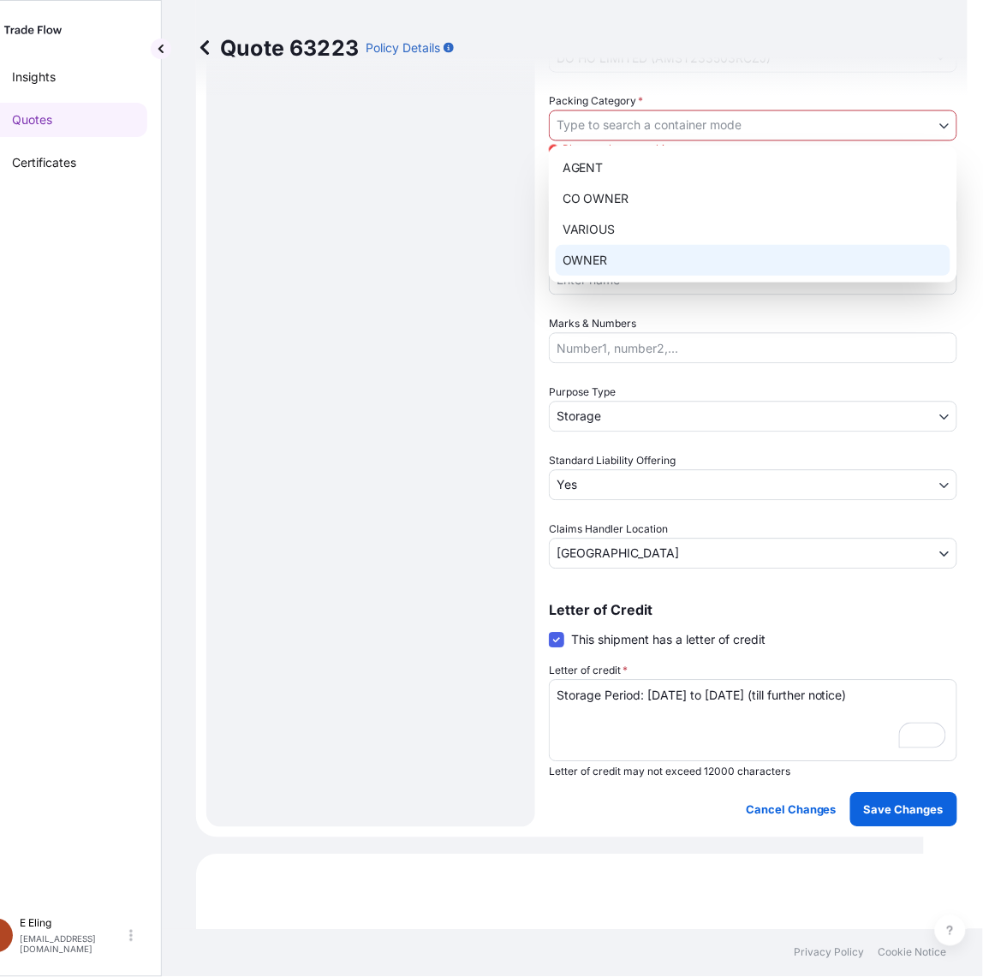
click at [622, 251] on div "OWNER" at bounding box center [753, 260] width 395 height 31
select select "27"
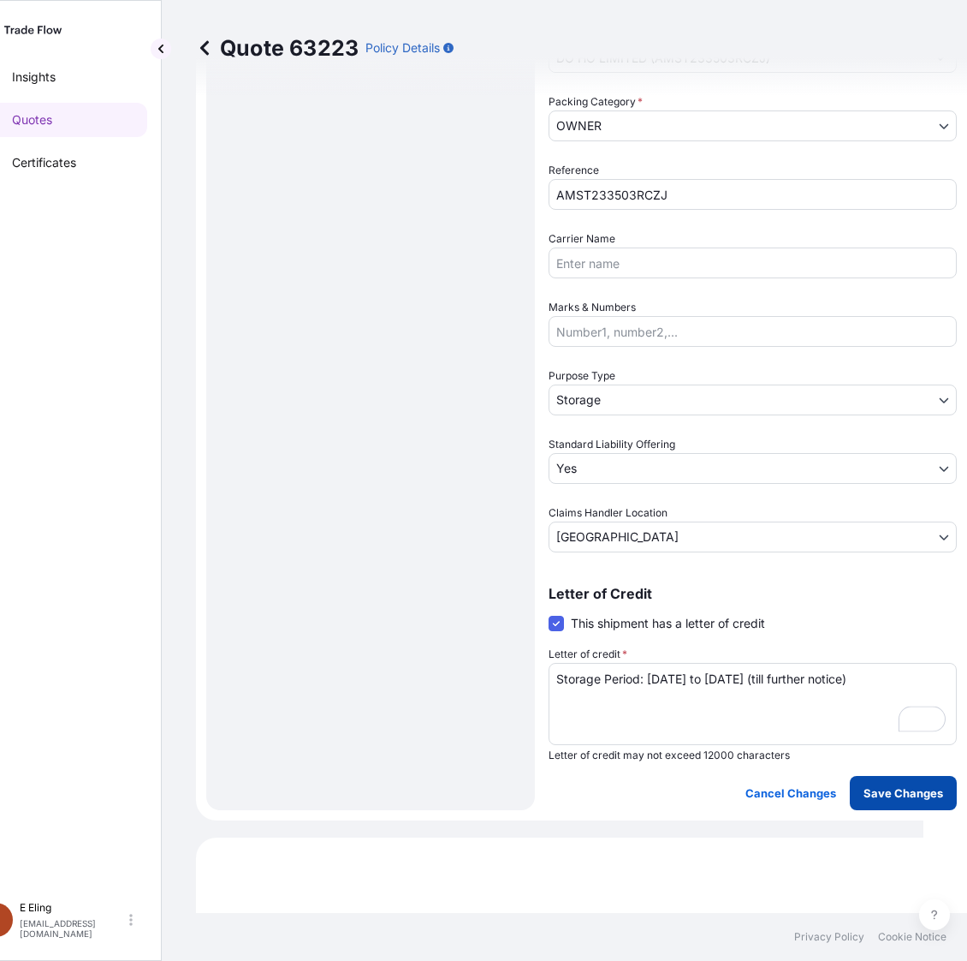
click at [925, 788] on p "Save Changes" at bounding box center [904, 792] width 80 height 17
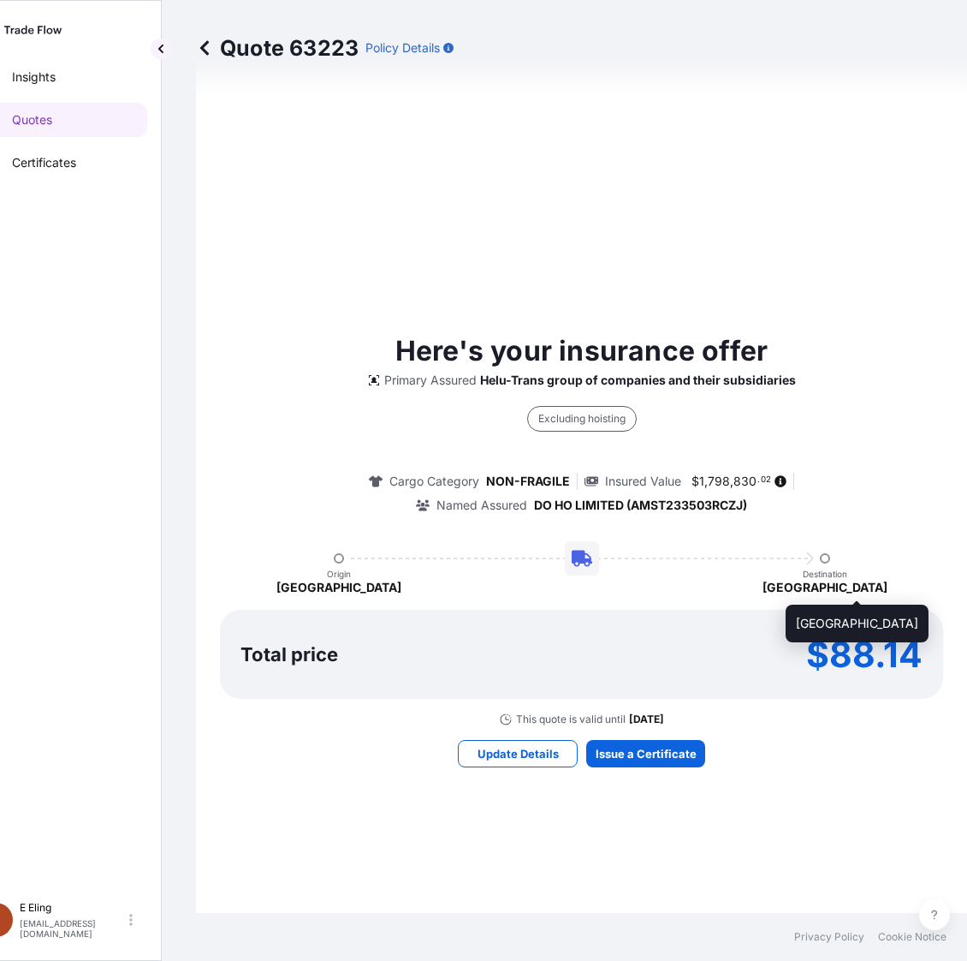
select select "STORAGE"
select select "Storage"
select select "Yes"
select select "[GEOGRAPHIC_DATA]"
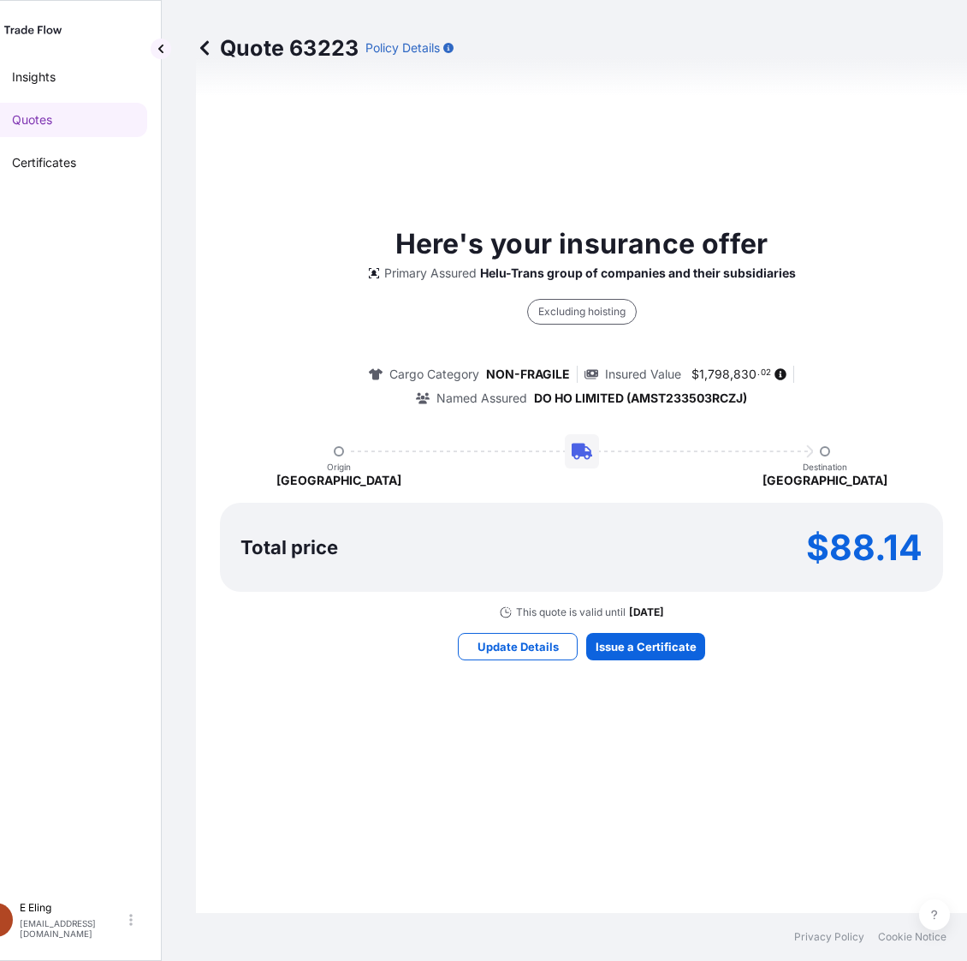
click at [626, 625] on div "Here's your insurance offer Primary Assured Helu-Trans group of companies and t…" at bounding box center [581, 441] width 723 height 1728
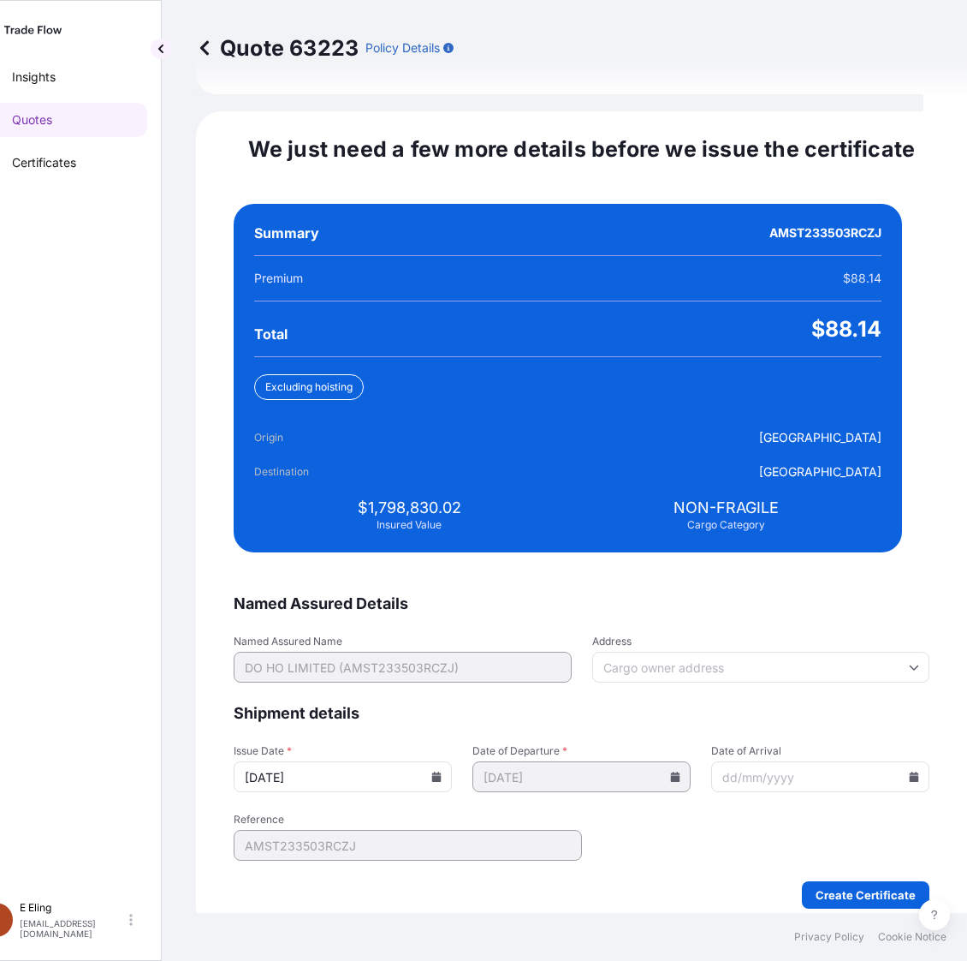
click at [441, 761] on input "[DATE]" at bounding box center [343, 776] width 218 height 31
click at [442, 771] on icon at bounding box center [436, 776] width 9 height 10
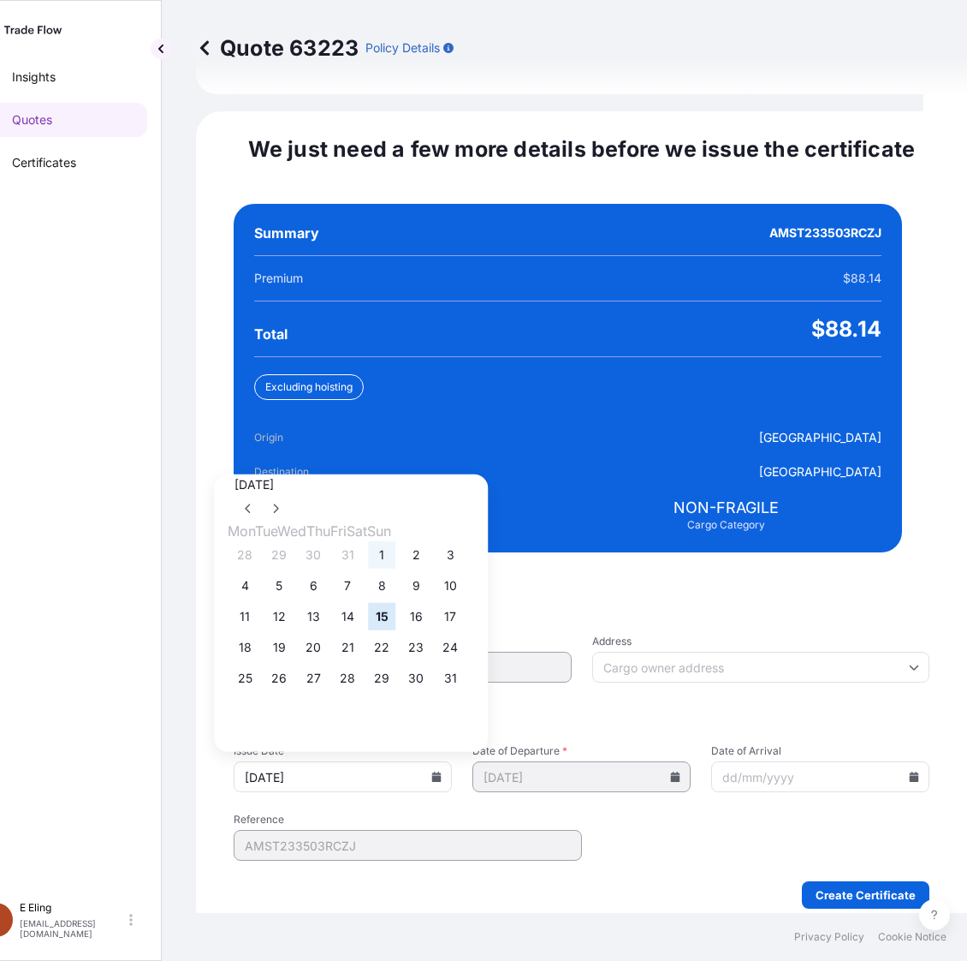
click at [396, 541] on button "1" at bounding box center [381, 554] width 27 height 27
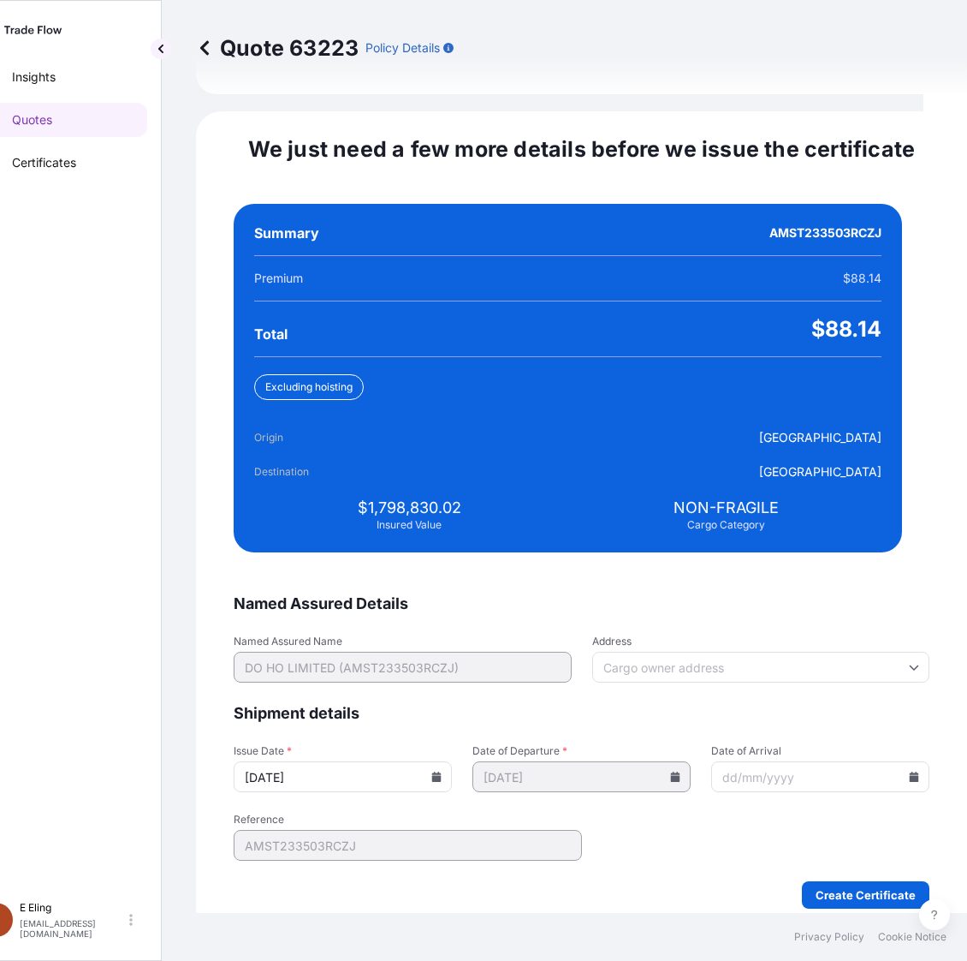
type input "[DATE]"
click at [882, 764] on input "Date of Arrival" at bounding box center [820, 776] width 218 height 31
click at [910, 771] on icon at bounding box center [914, 776] width 9 height 10
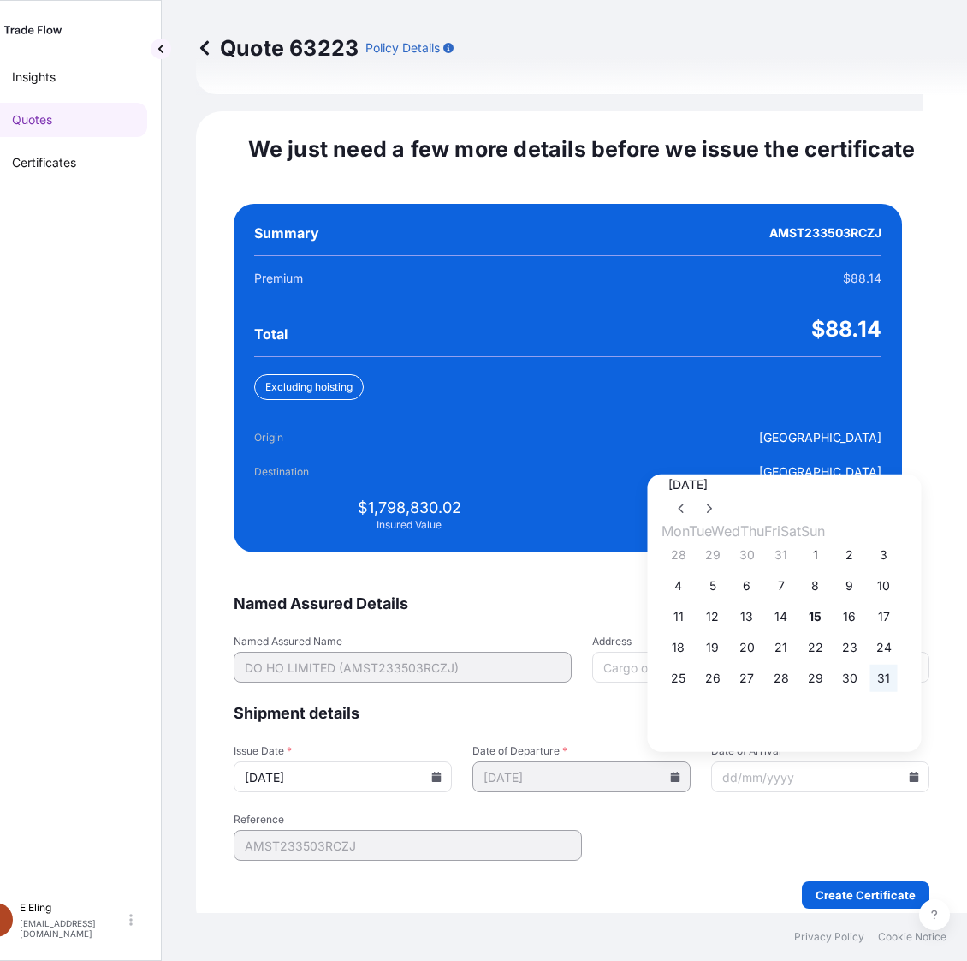
click at [898, 672] on button "31" at bounding box center [884, 677] width 27 height 27
type input "[DATE]"
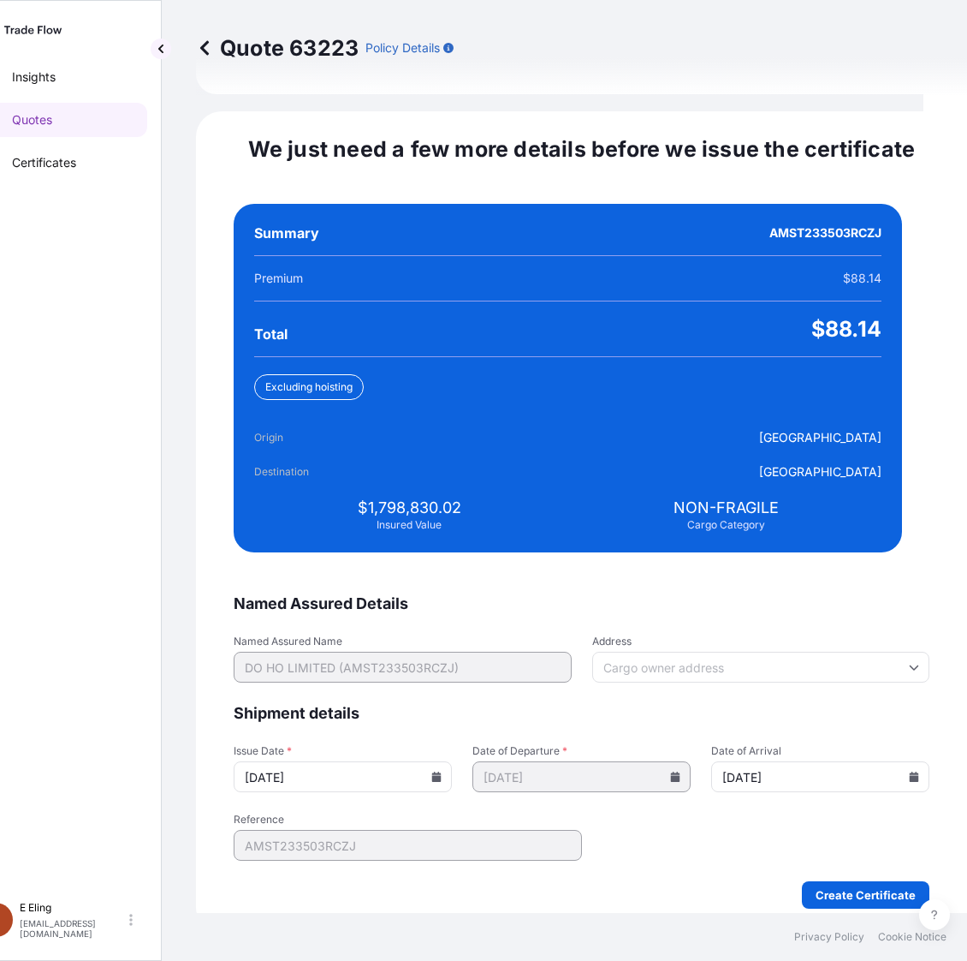
click at [866, 857] on form "Named Assured Details Named Assured Name DO HO LIMITED (AMST233503RCZJ) Address…" at bounding box center [582, 750] width 696 height 315
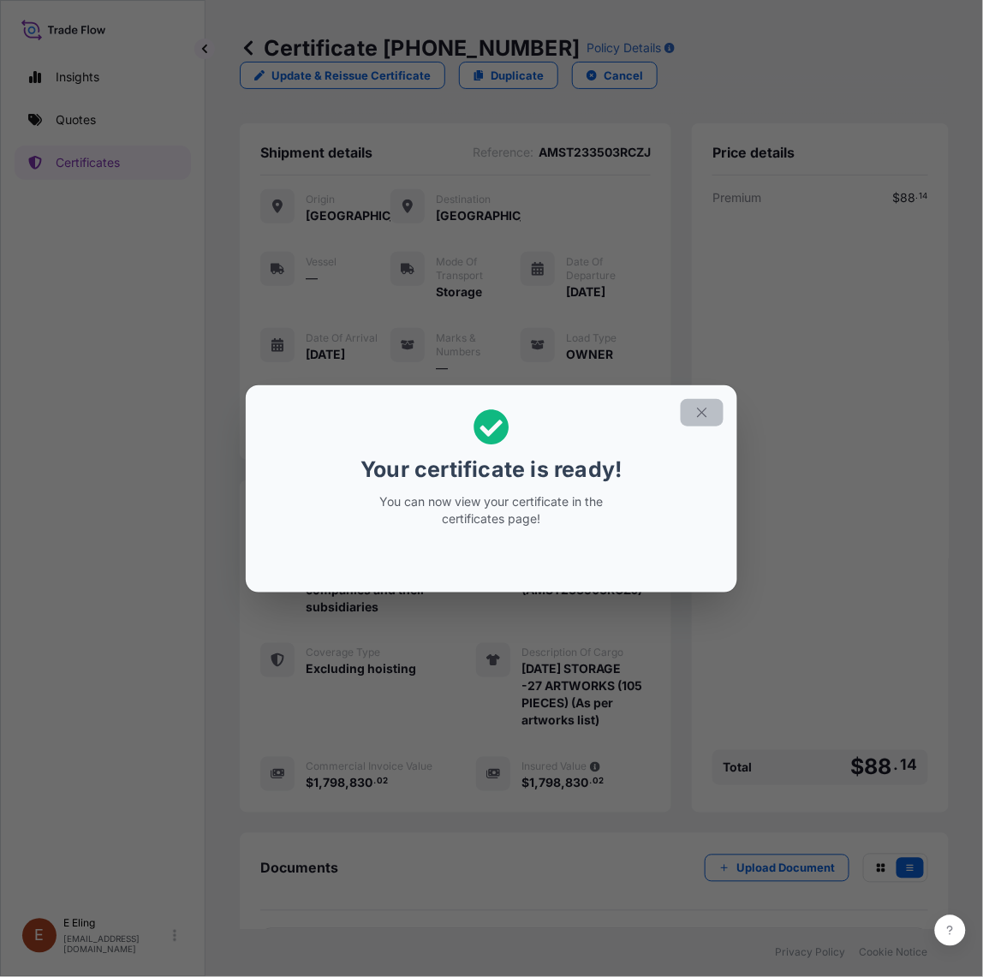
click at [698, 403] on button "button" at bounding box center [702, 412] width 43 height 27
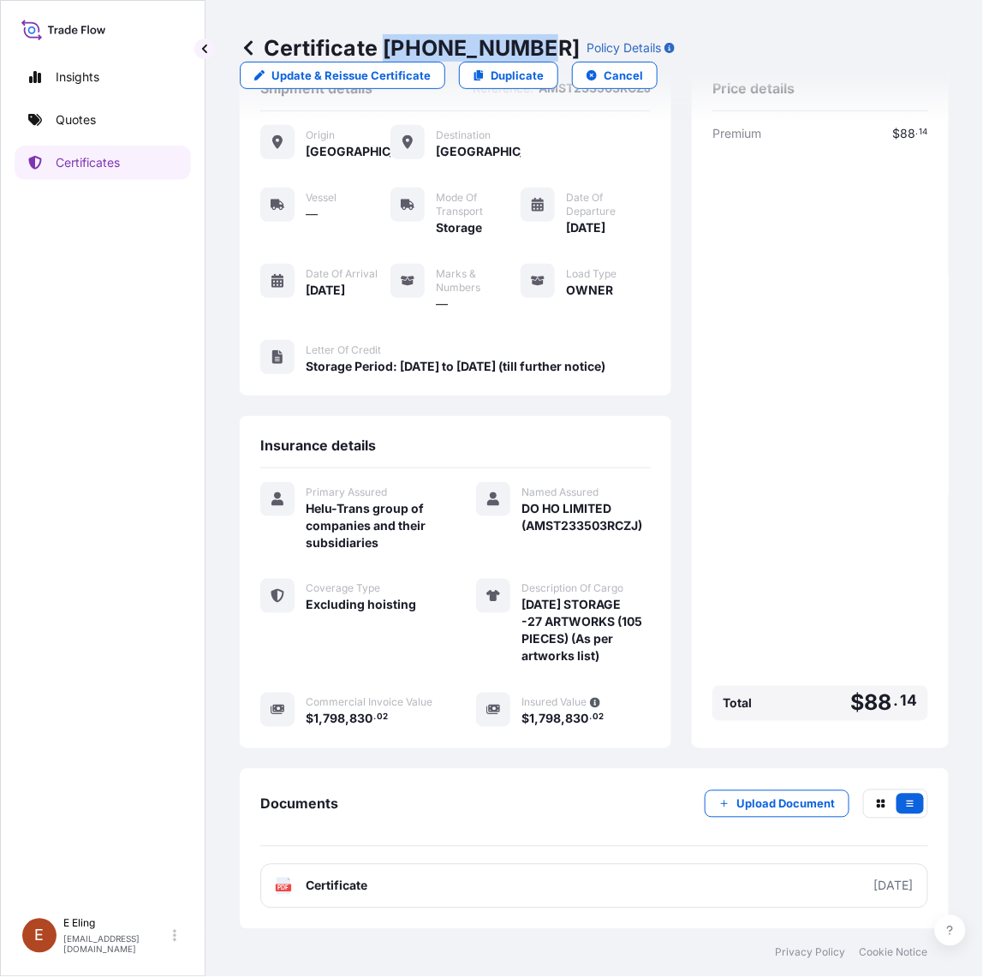
drag, startPoint x: 384, startPoint y: 43, endPoint x: 531, endPoint y: 41, distance: 147.3
click at [531, 41] on p "Certificate [PHONE_NUMBER]" at bounding box center [410, 47] width 340 height 27
copy p "[PHONE_NUMBER]"
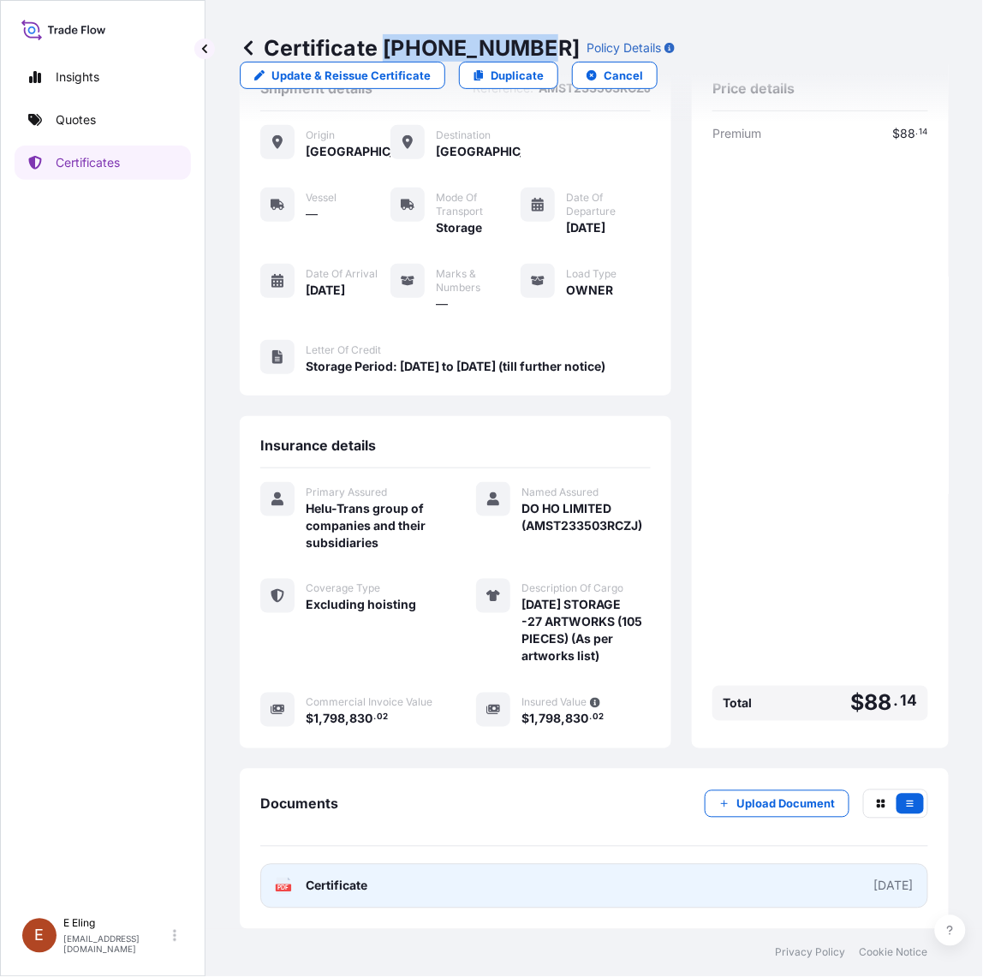
click at [505, 879] on link "PDF Certificate [DATE]" at bounding box center [594, 886] width 668 height 45
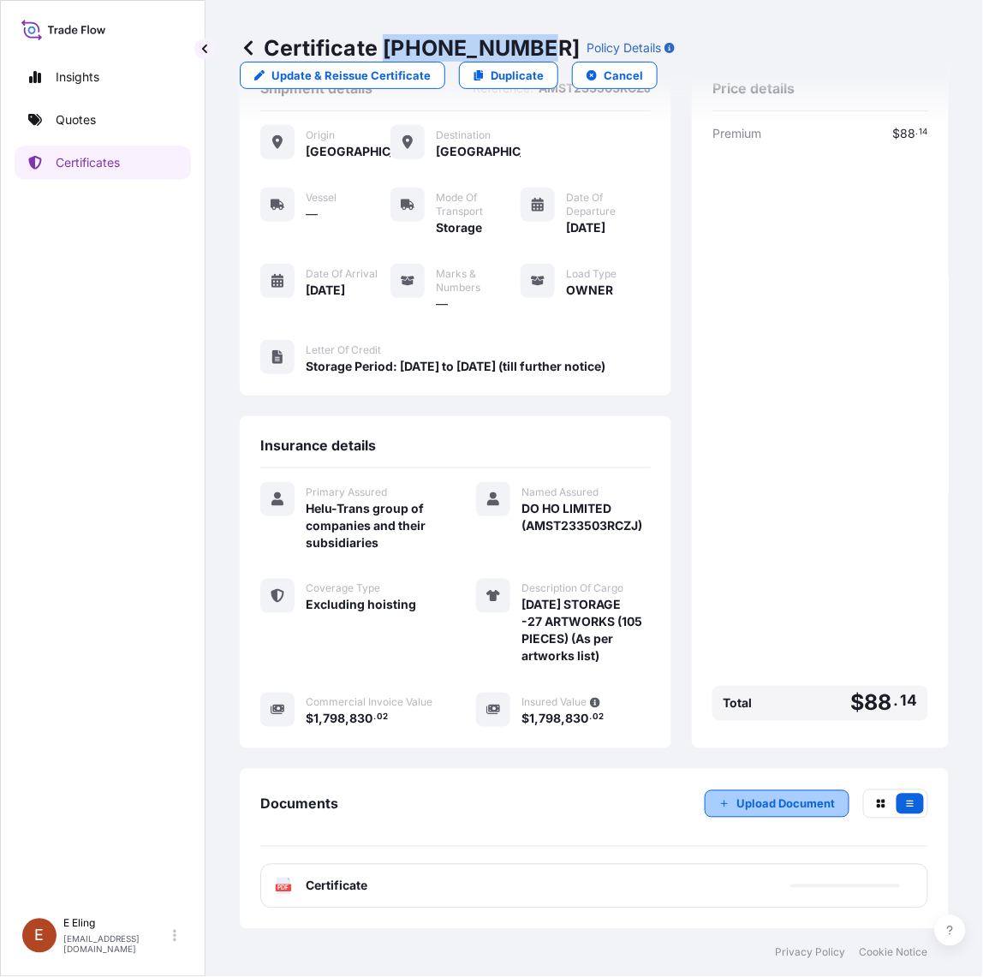
click at [715, 800] on button "Upload Document" at bounding box center [777, 803] width 145 height 27
